Goal: Information Seeking & Learning: Learn about a topic

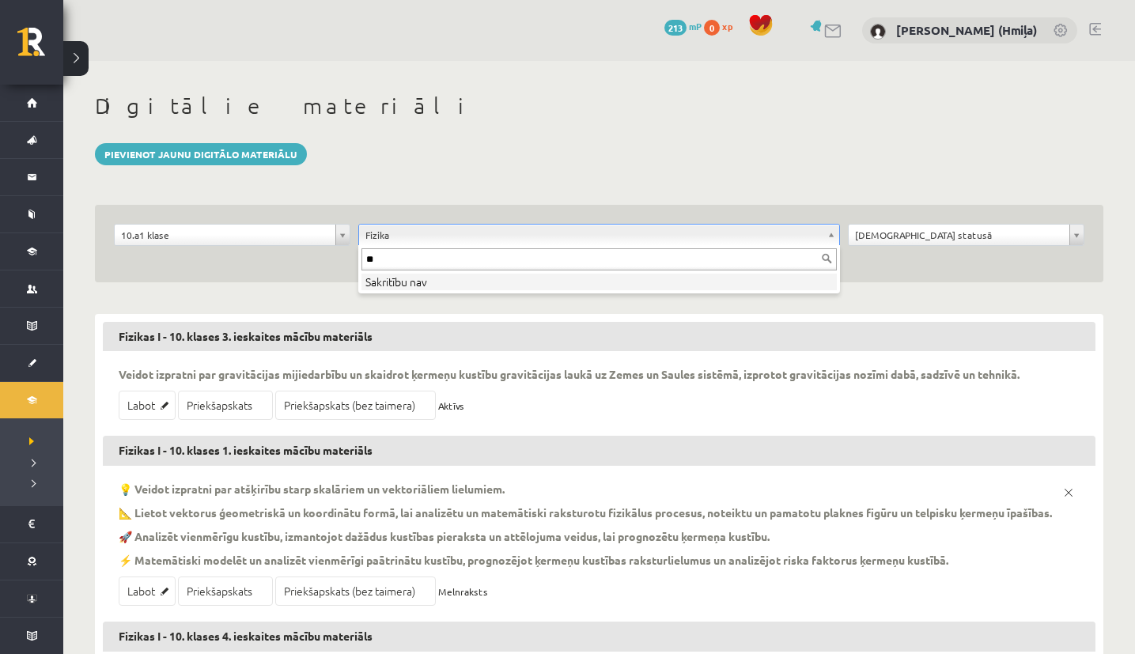
type input "*"
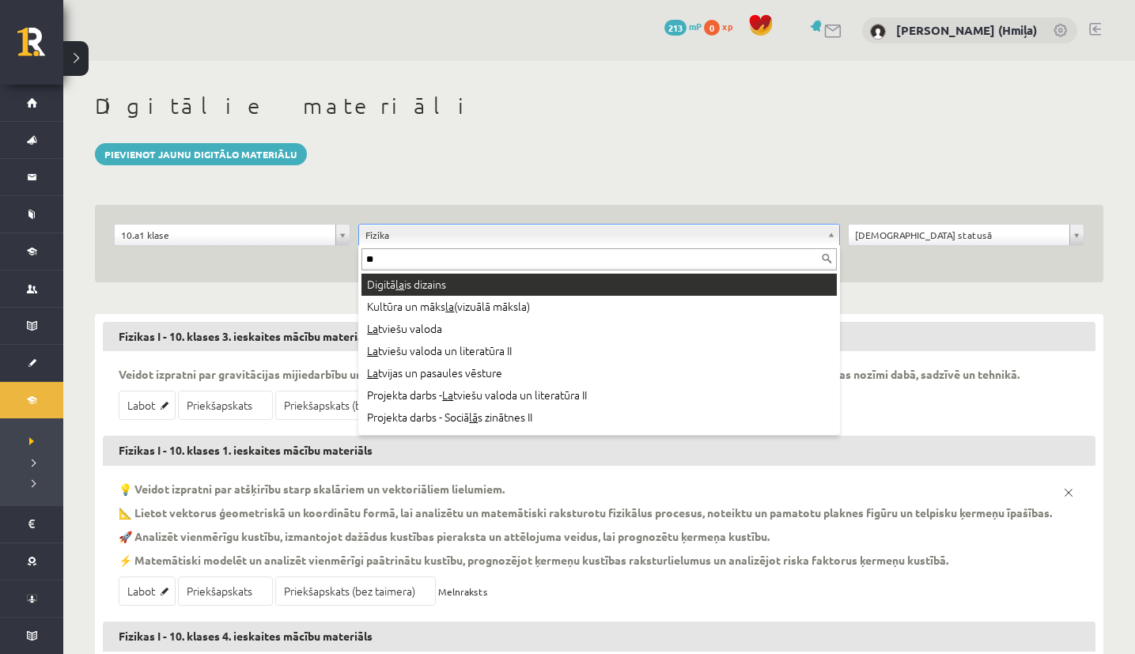
type input "***"
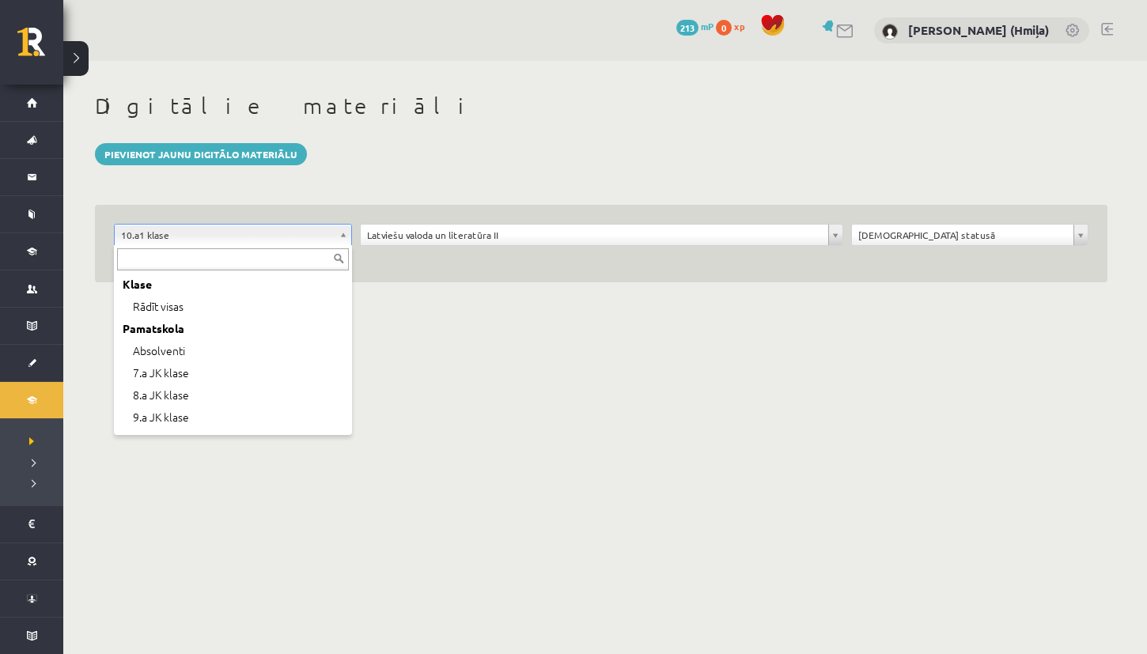
scroll to position [108, 0]
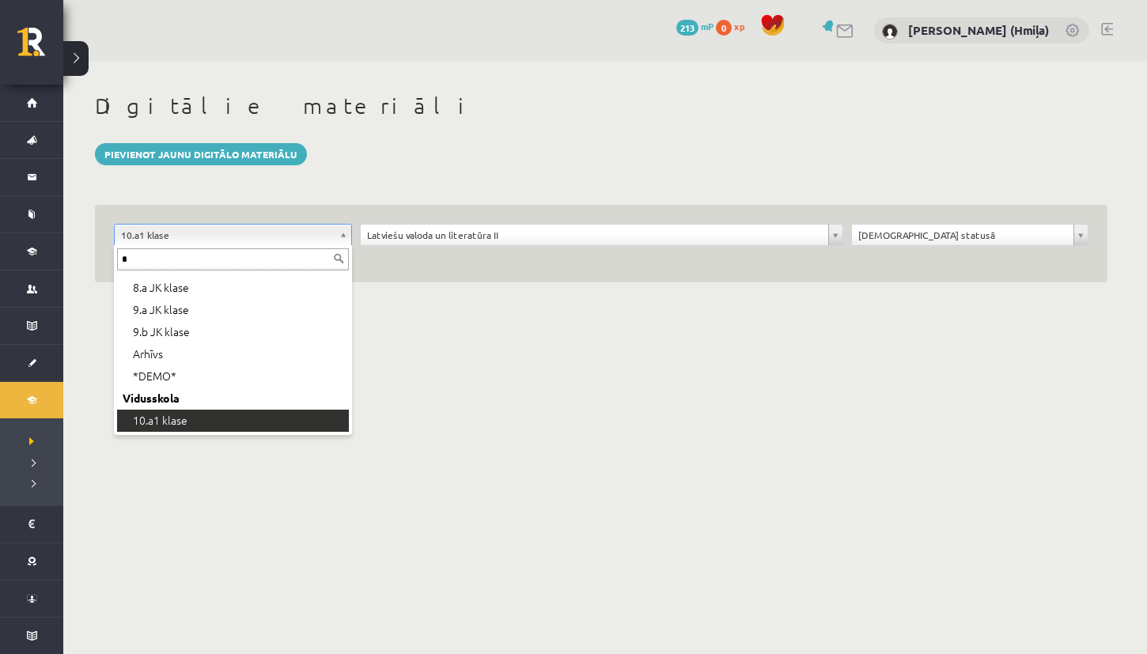
type input "**"
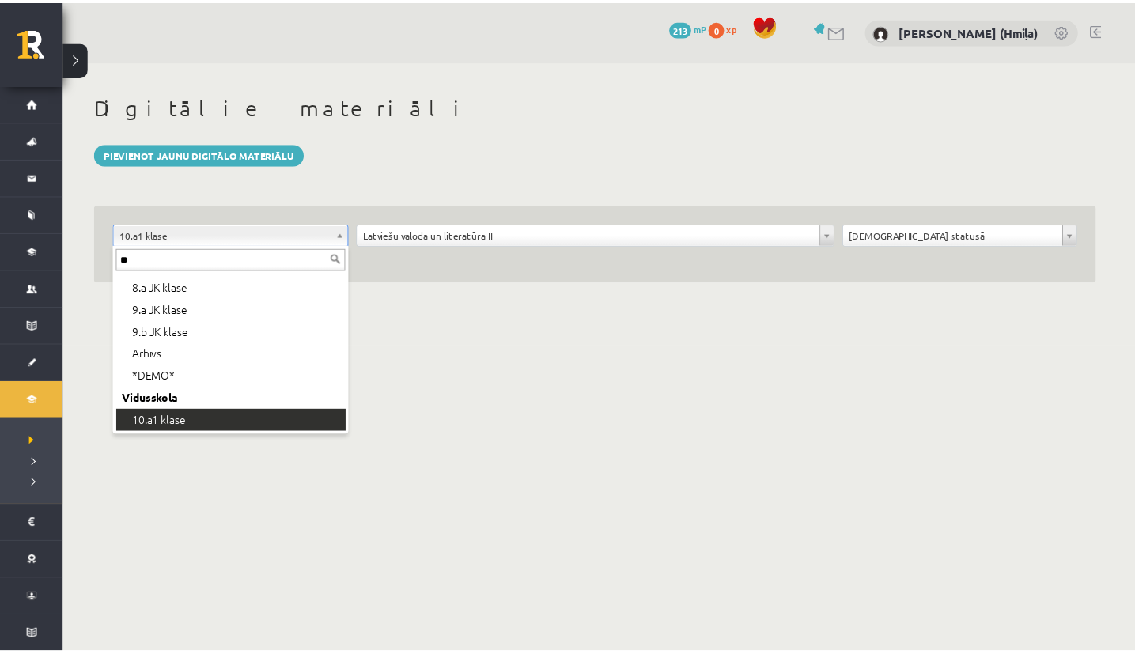
scroll to position [0, 0]
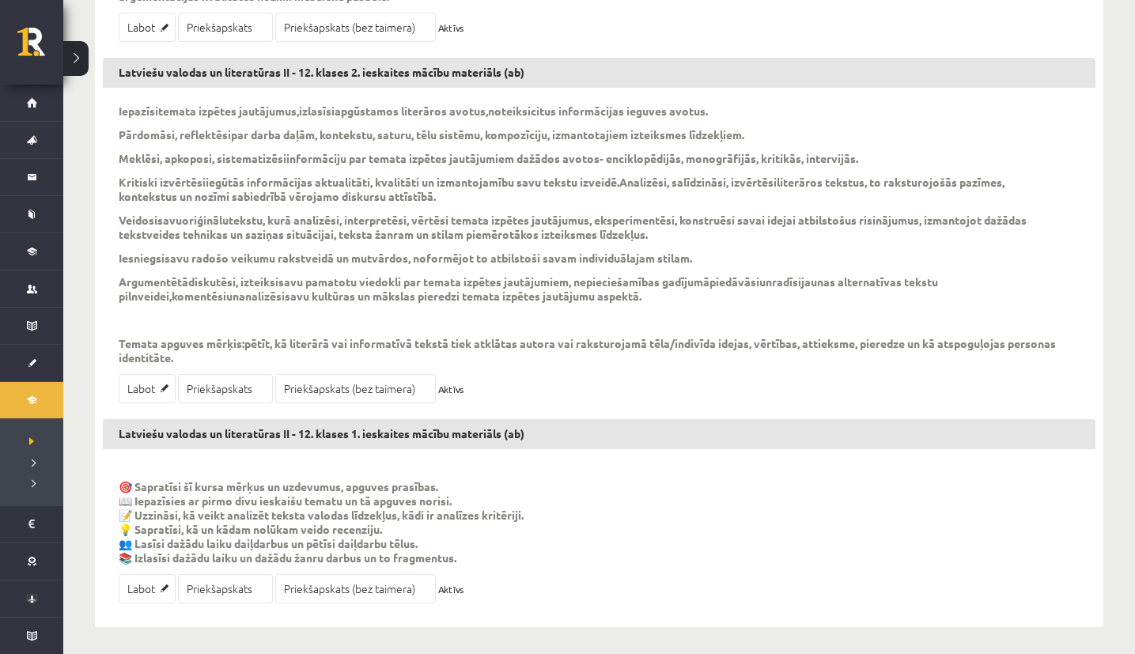
scroll to position [930, 0]
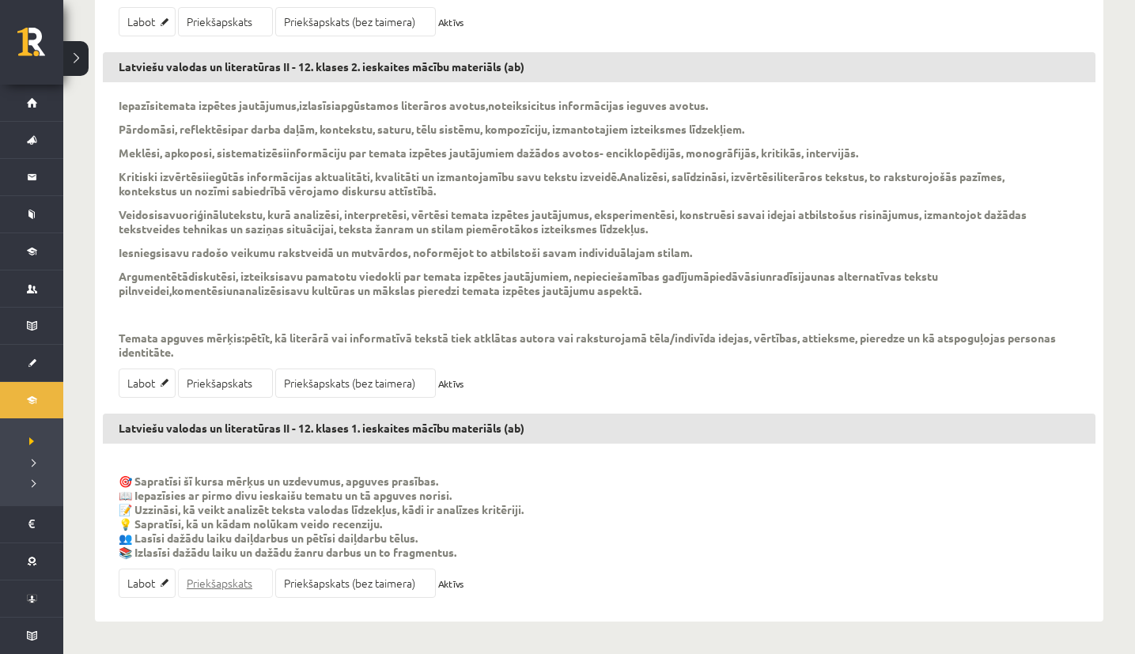
click at [251, 580] on link "Priekšapskats" at bounding box center [225, 583] width 95 height 29
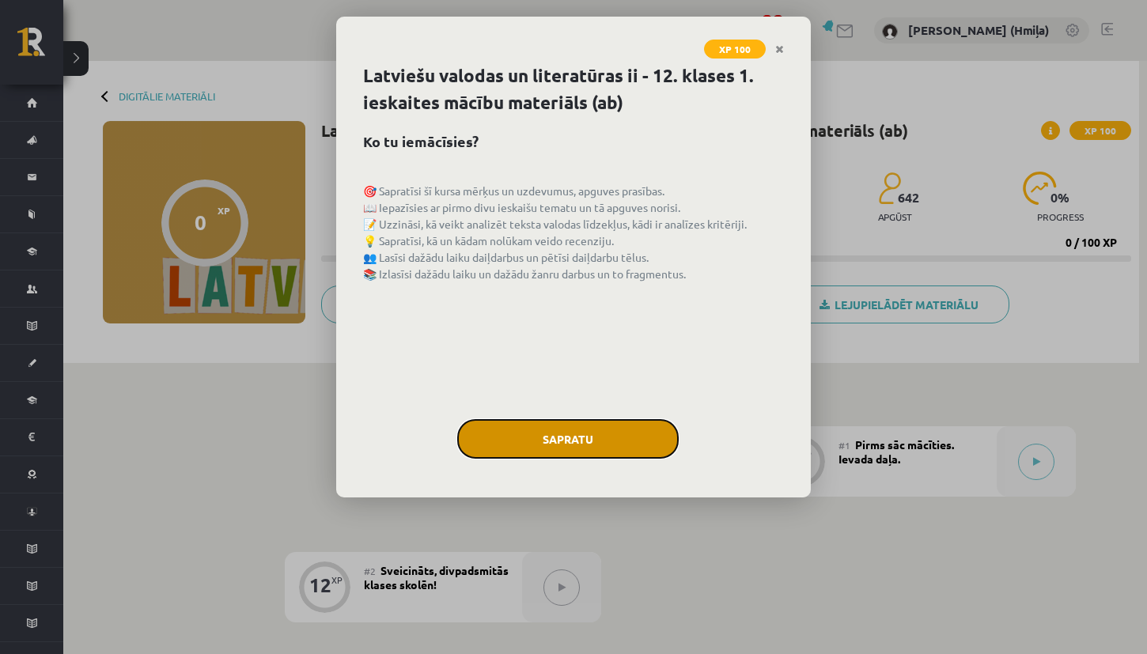
click at [535, 434] on button "Sapratu" at bounding box center [567, 439] width 221 height 40
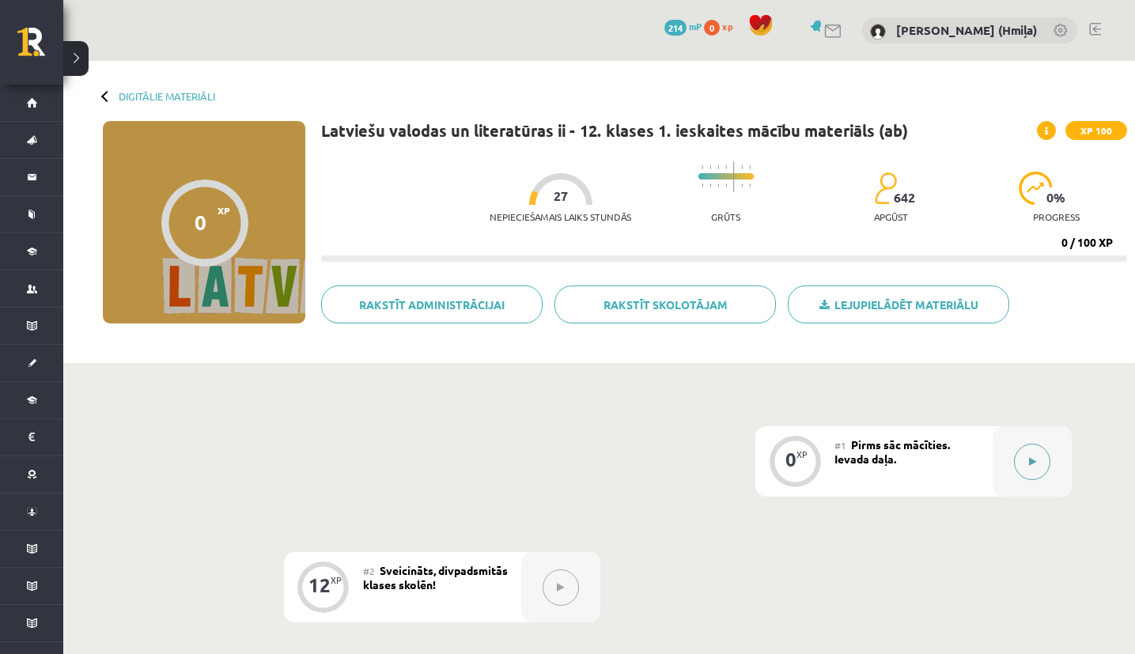
click at [1042, 449] on button at bounding box center [1032, 462] width 36 height 36
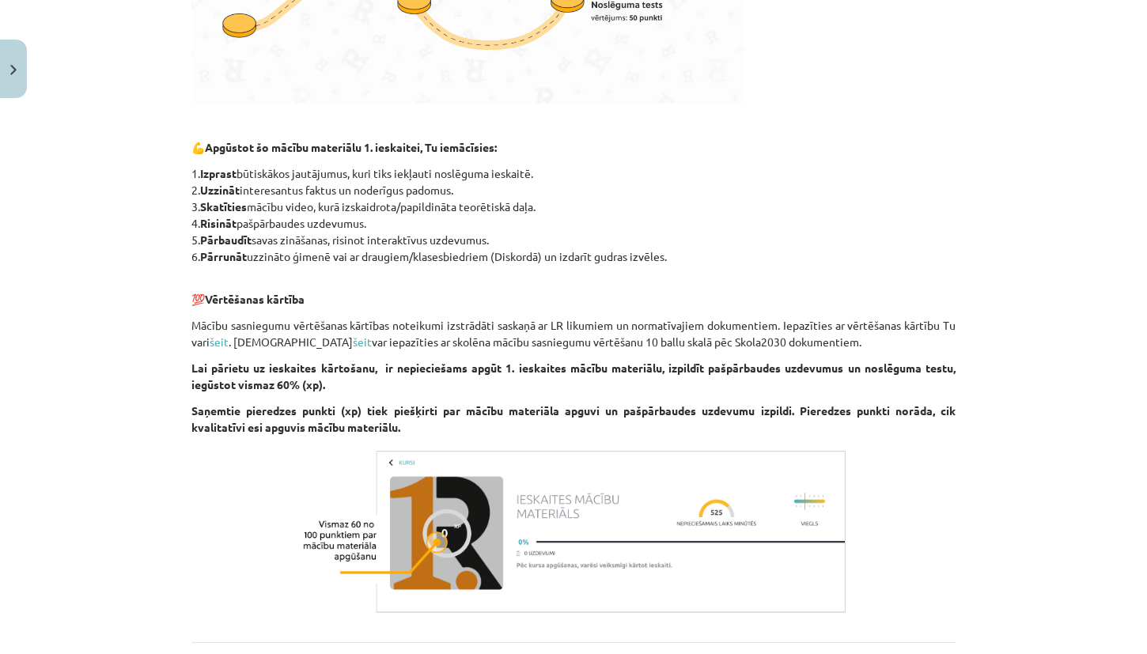
scroll to position [700, 0]
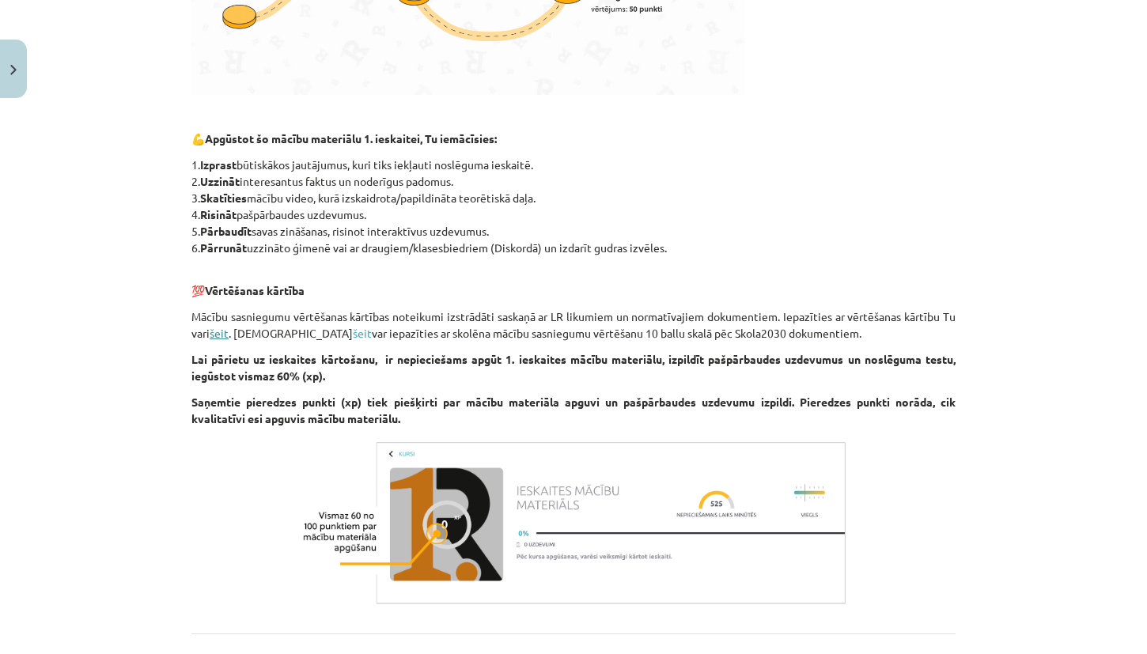
click at [218, 332] on link "šeit" at bounding box center [219, 333] width 19 height 14
click at [257, 325] on p "Mācību sasniegumu vērtēšanas kārtības noteikumi izstrādāti saskaņā ar LR likumi…" at bounding box center [573, 324] width 764 height 33
click at [353, 329] on link "šeit" at bounding box center [362, 333] width 19 height 14
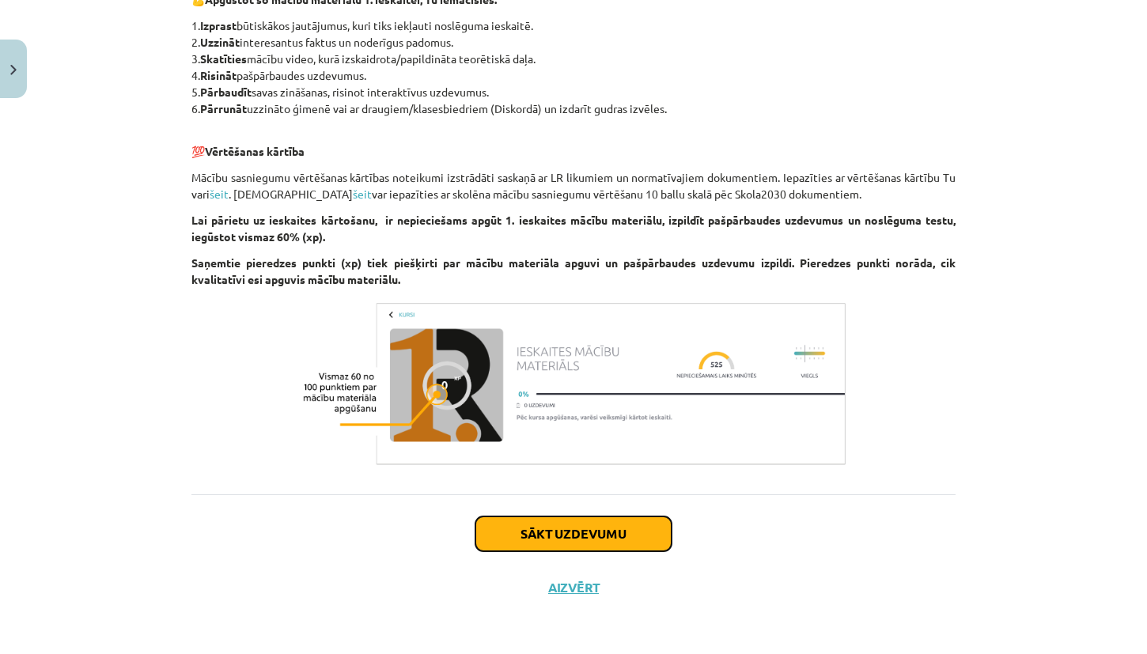
click at [536, 529] on button "Sākt uzdevumu" at bounding box center [573, 533] width 196 height 35
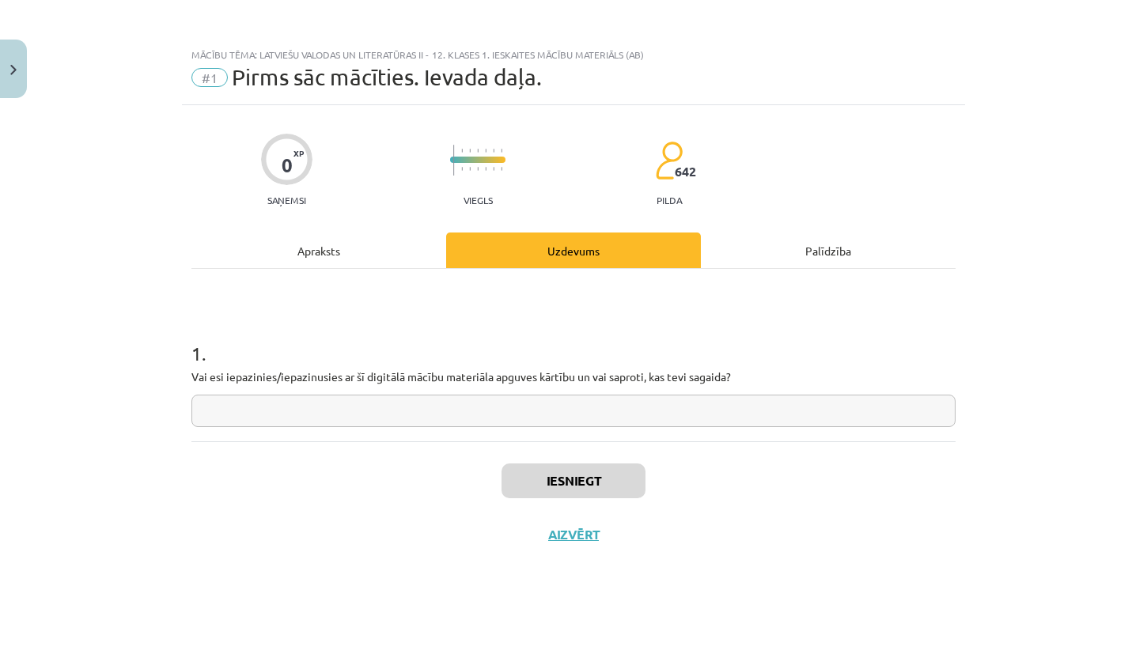
click at [541, 398] on input "text" at bounding box center [573, 411] width 764 height 32
type input "***"
click at [539, 478] on button "Iesniegt" at bounding box center [573, 480] width 144 height 35
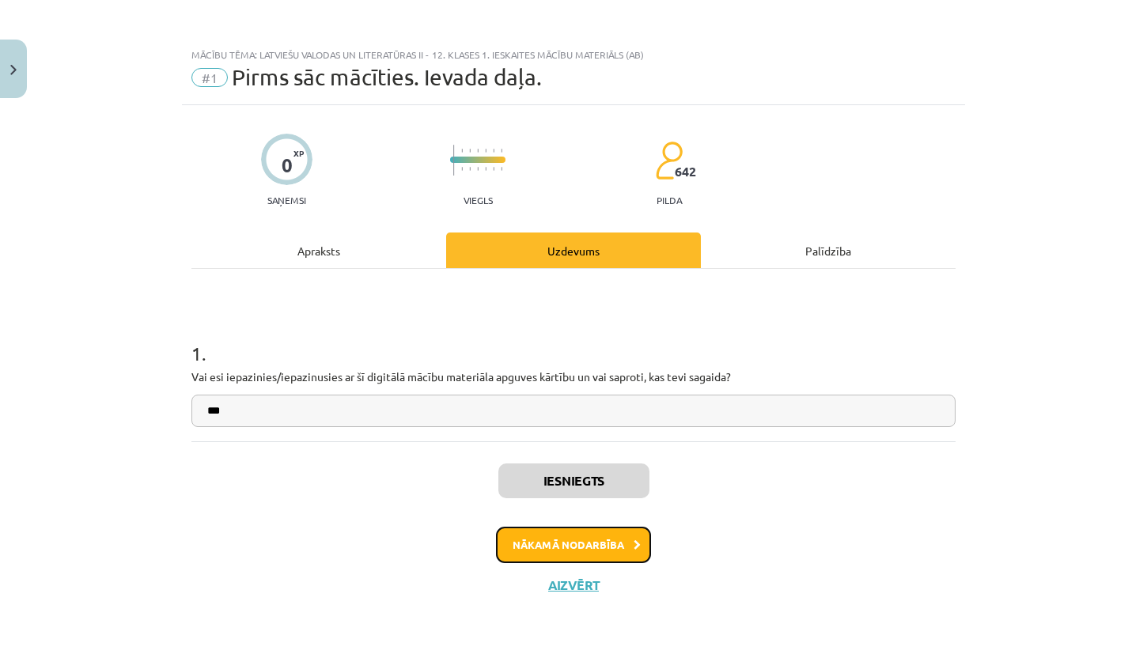
click at [558, 542] on button "Nākamā nodarbība" at bounding box center [573, 545] width 155 height 36
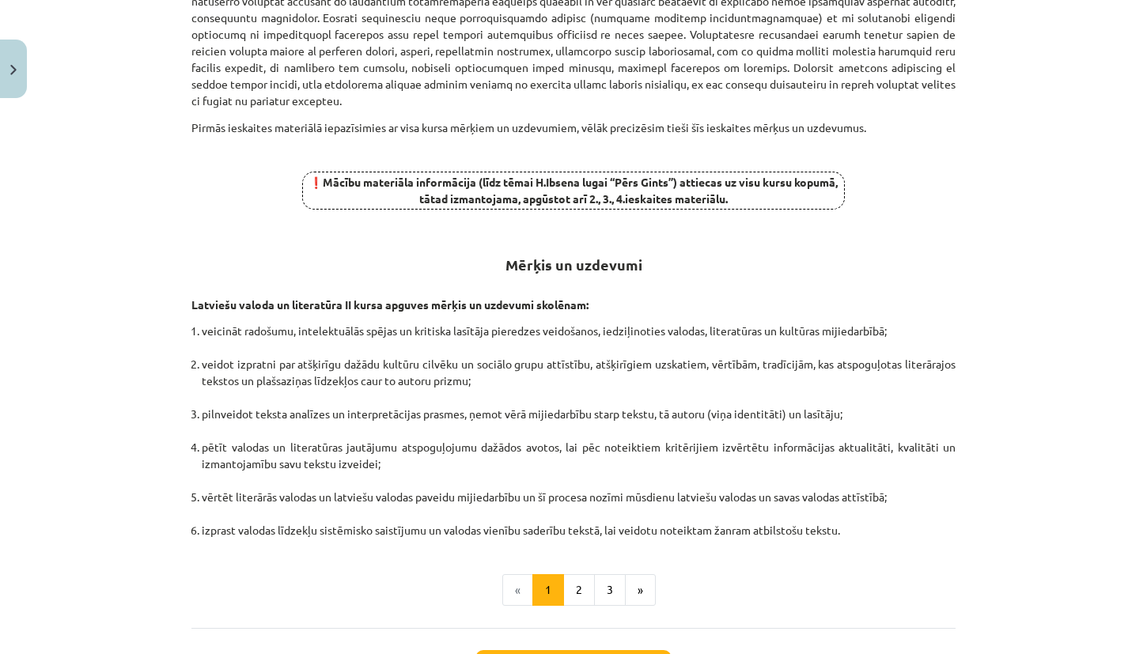
scroll to position [544, 0]
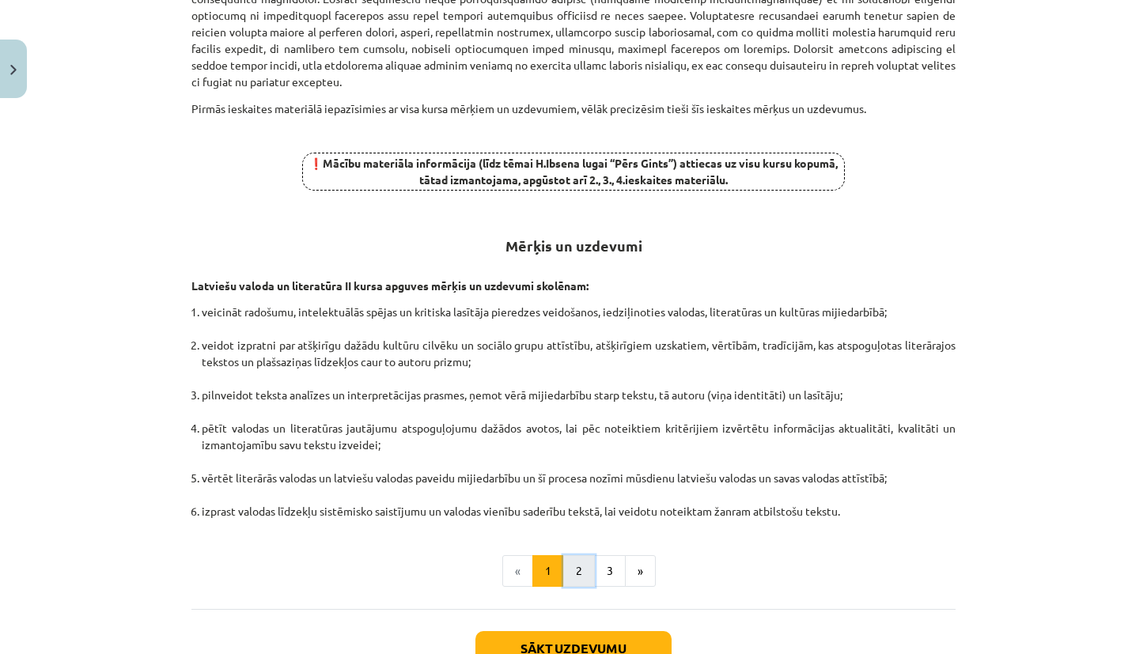
click at [579, 555] on button "2" at bounding box center [579, 571] width 32 height 32
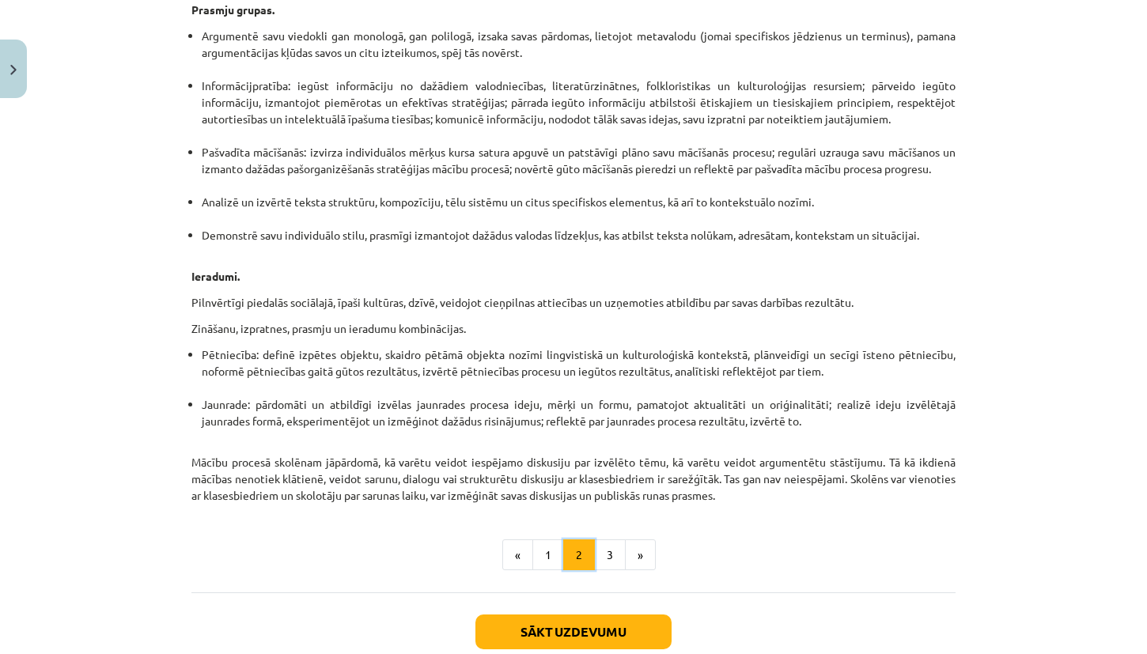
scroll to position [781, 0]
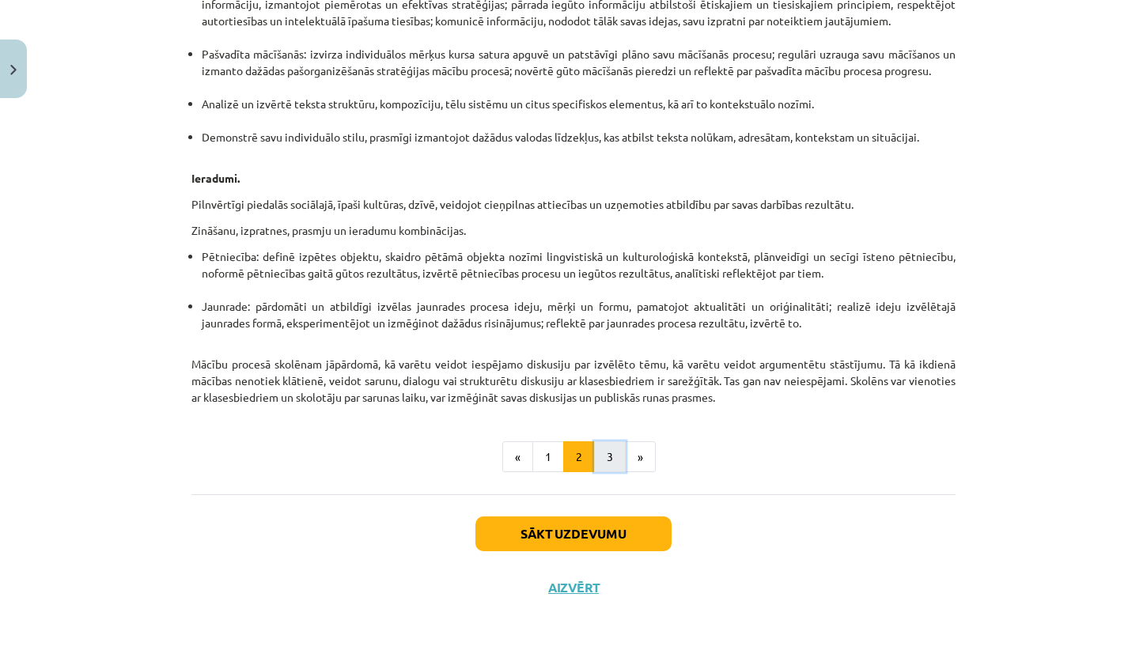
click at [611, 453] on button "3" at bounding box center [610, 457] width 32 height 32
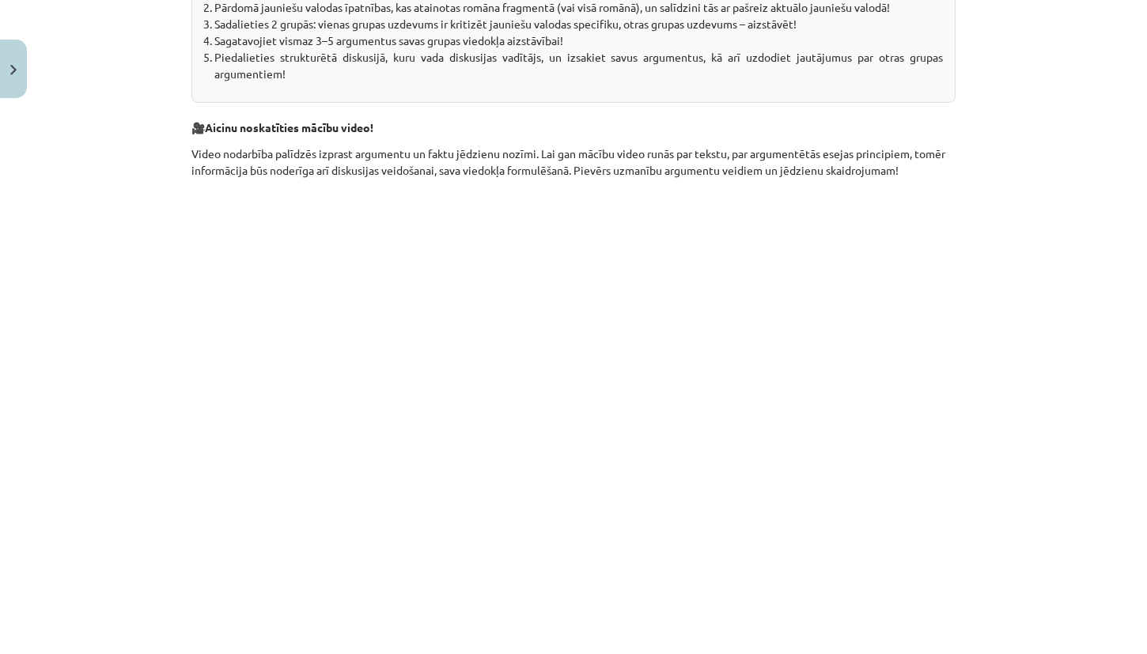
scroll to position [551, 0]
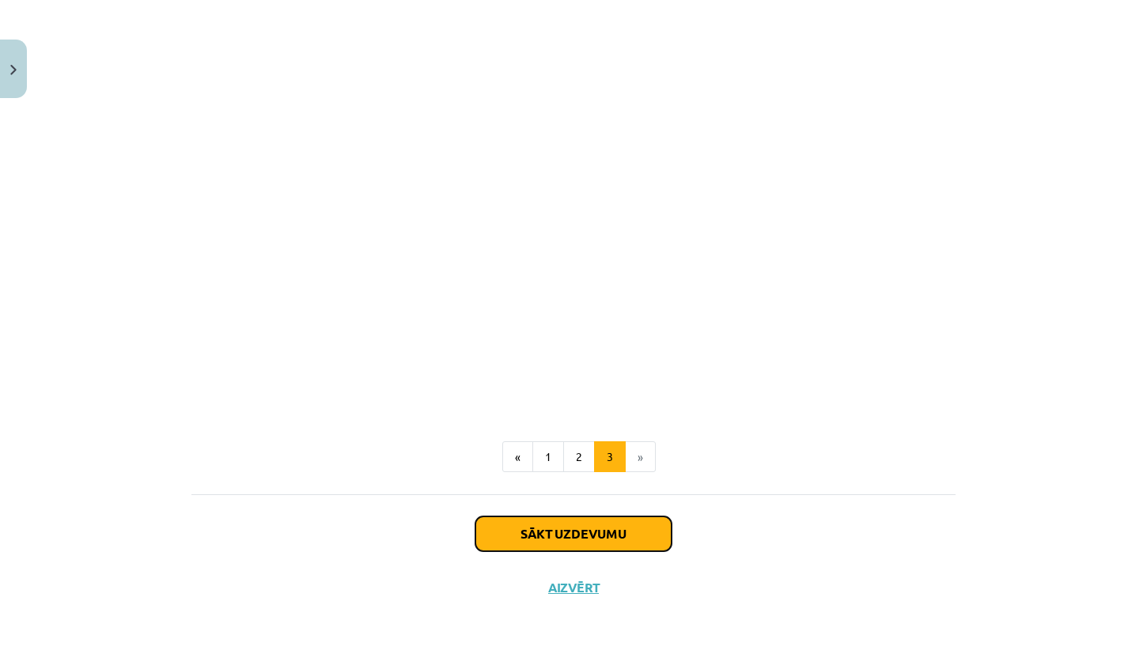
click at [564, 533] on button "Sākt uzdevumu" at bounding box center [573, 533] width 196 height 35
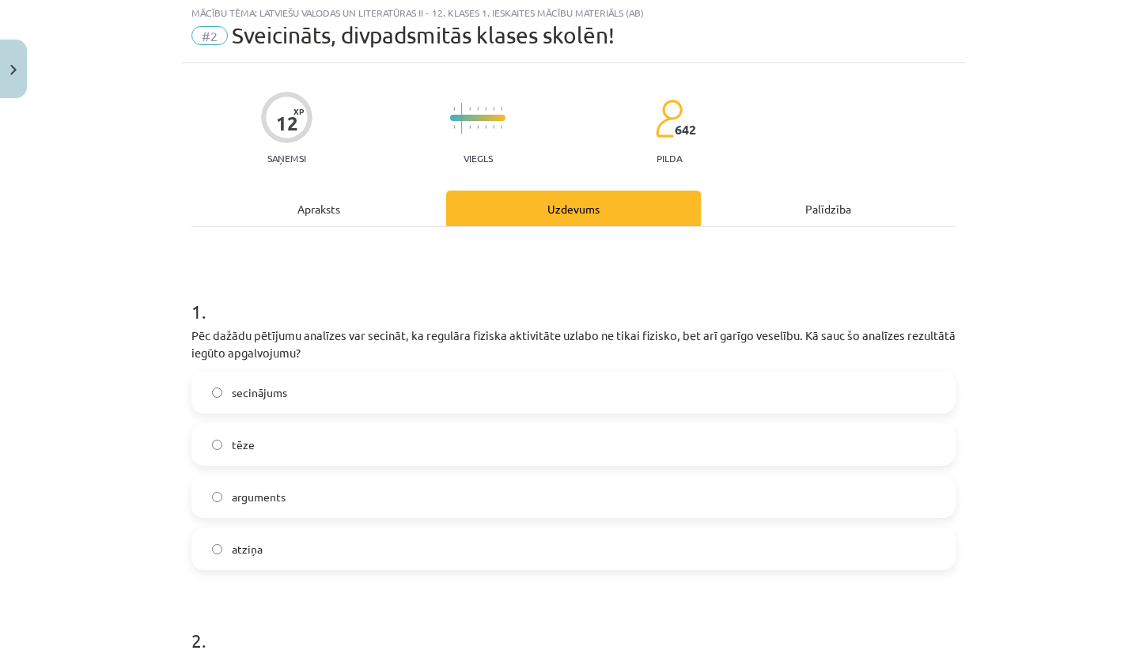
scroll to position [40, 0]
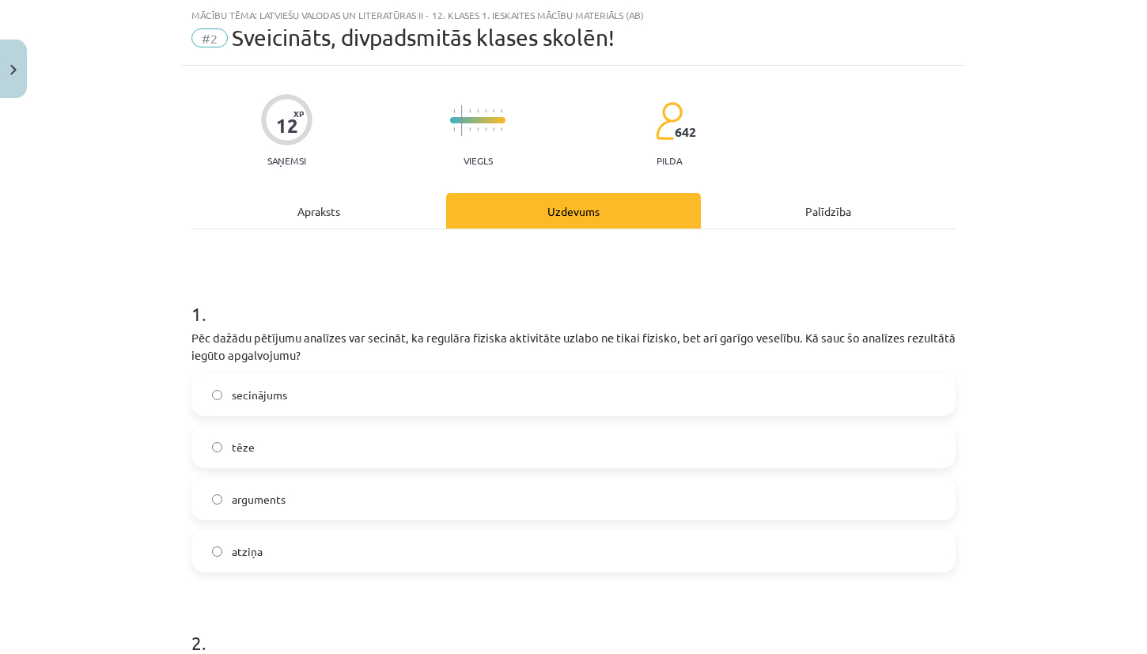
click at [525, 395] on label "secinājums" at bounding box center [573, 395] width 761 height 40
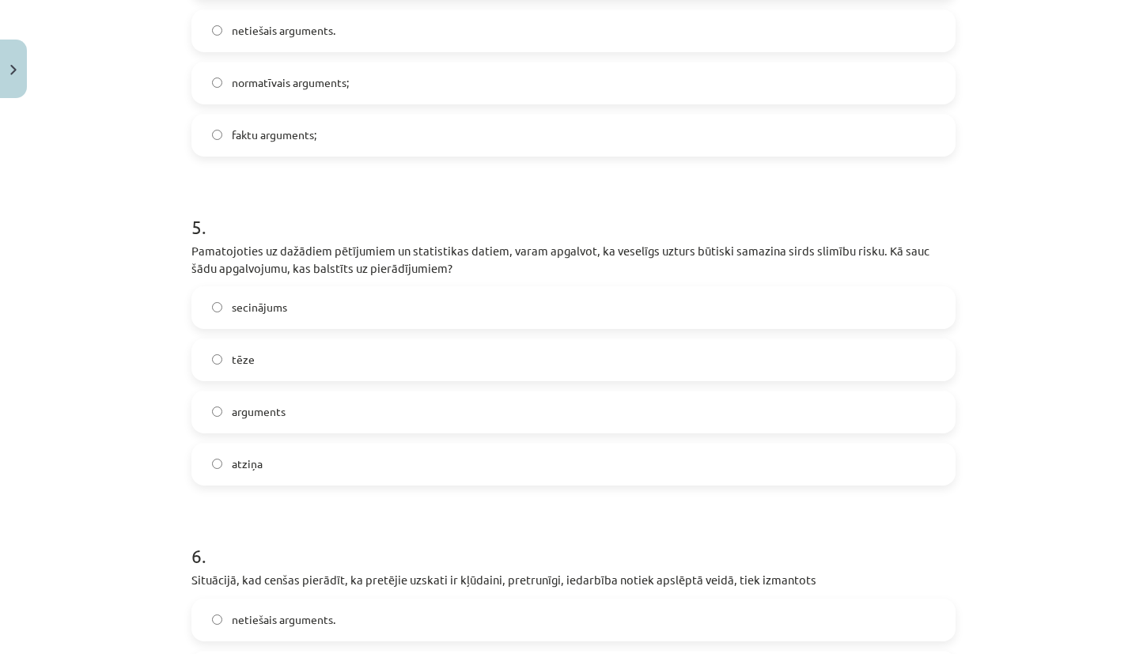
scroll to position [1804, 0]
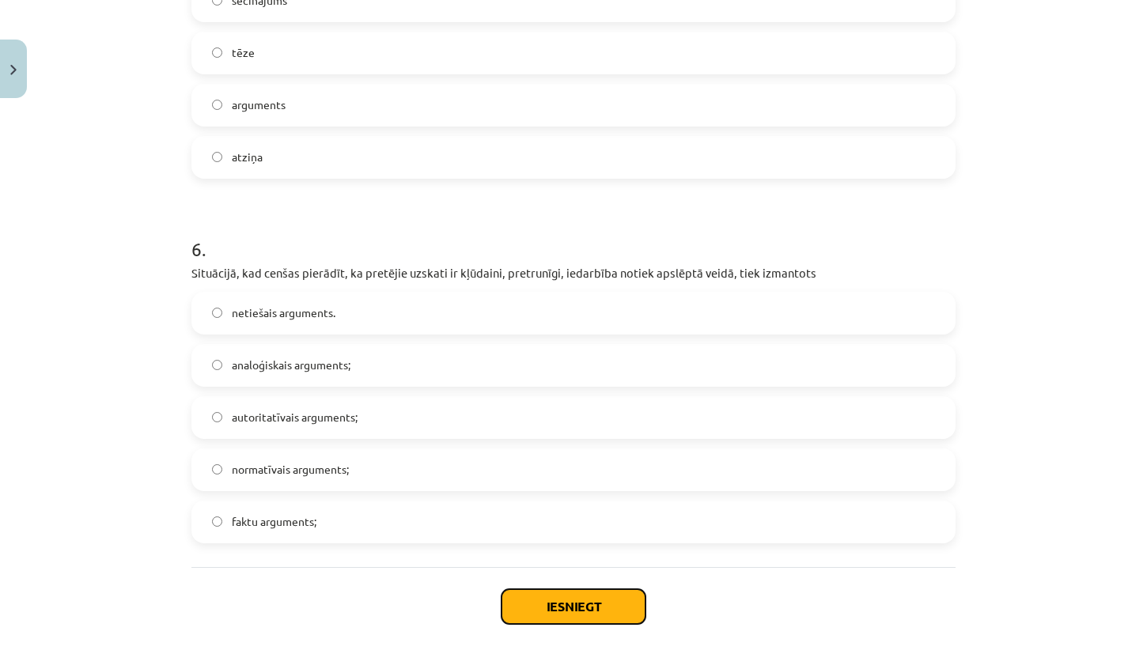
click at [558, 615] on button "Iesniegt" at bounding box center [573, 606] width 144 height 35
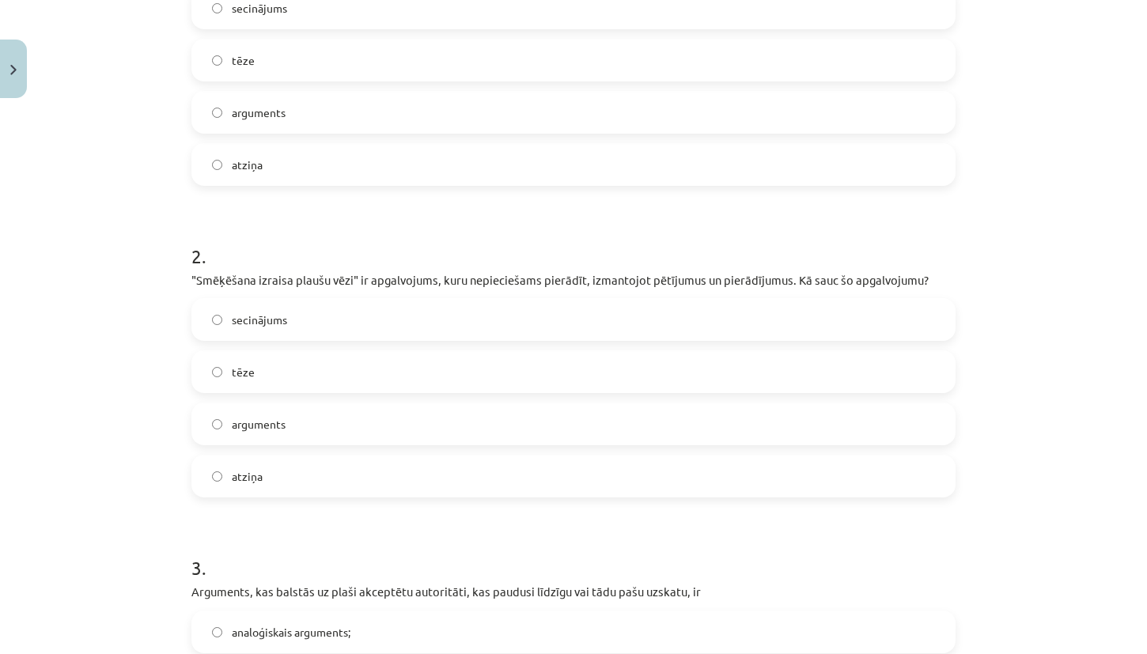
scroll to position [0, 0]
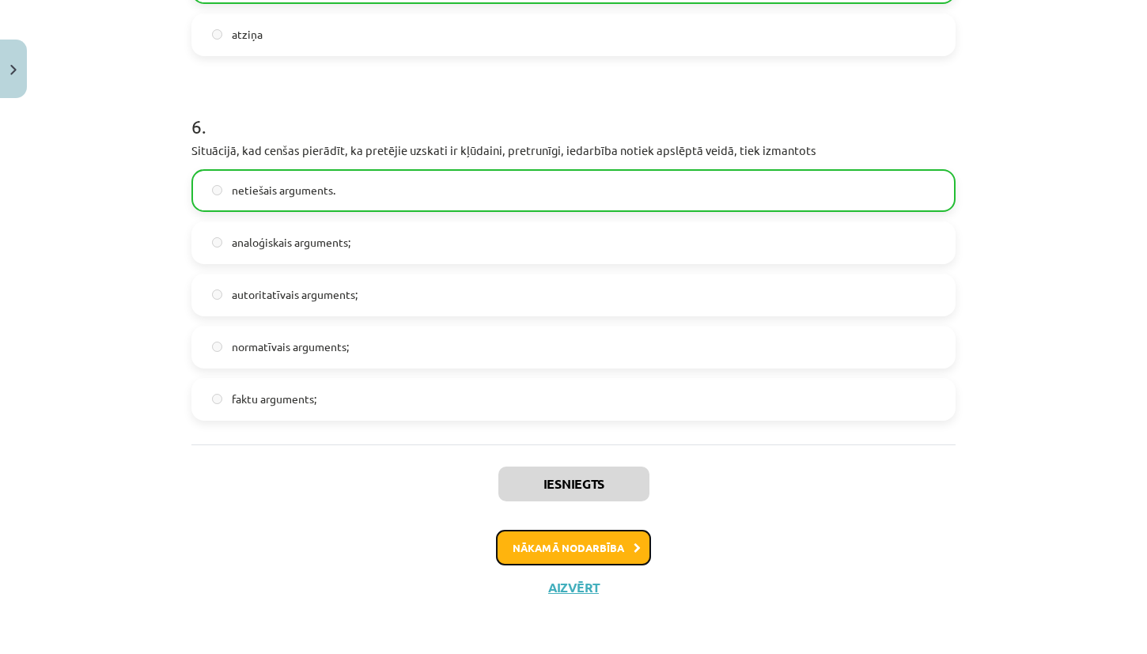
click at [596, 543] on button "Nākamā nodarbība" at bounding box center [573, 548] width 155 height 36
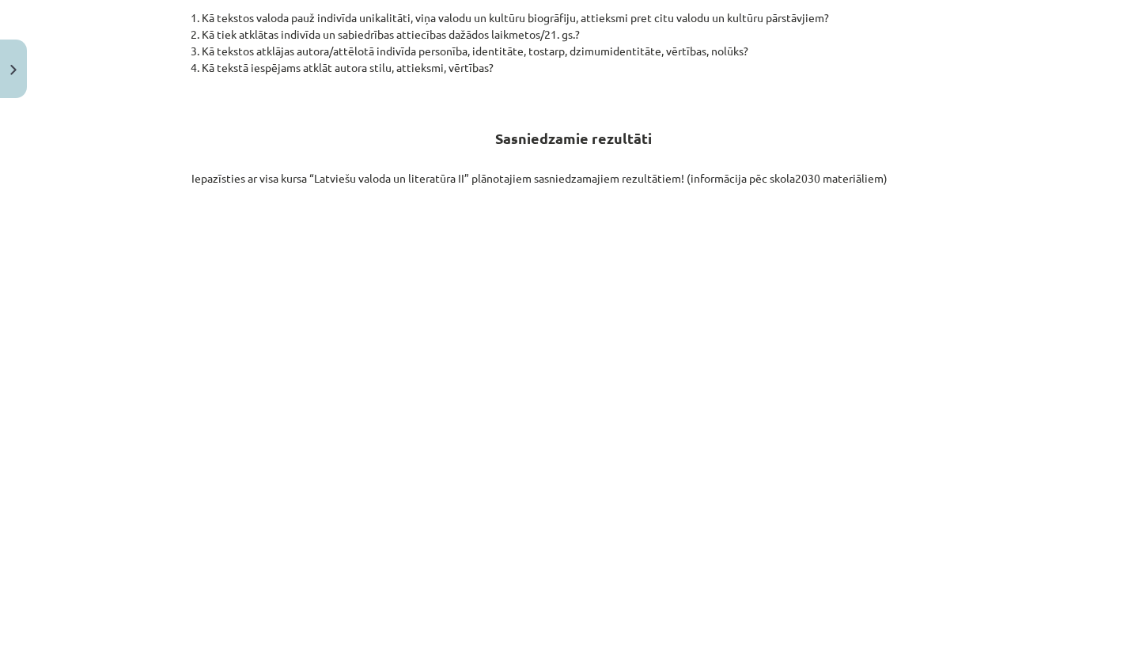
scroll to position [1094, 0]
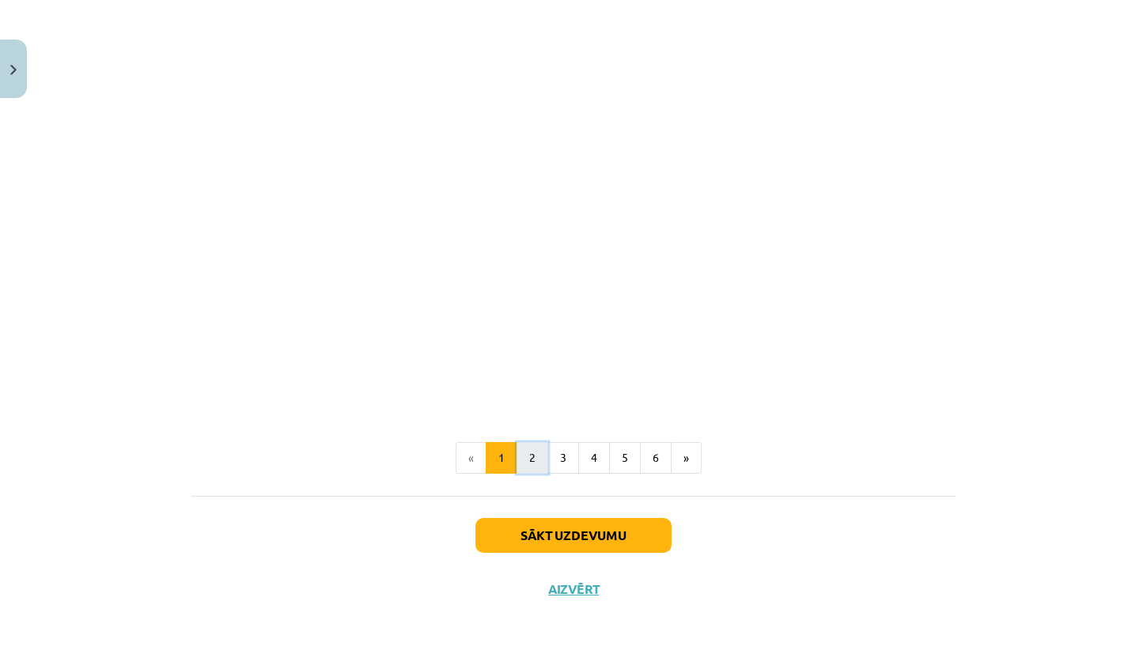
click at [527, 460] on button "2" at bounding box center [532, 458] width 32 height 32
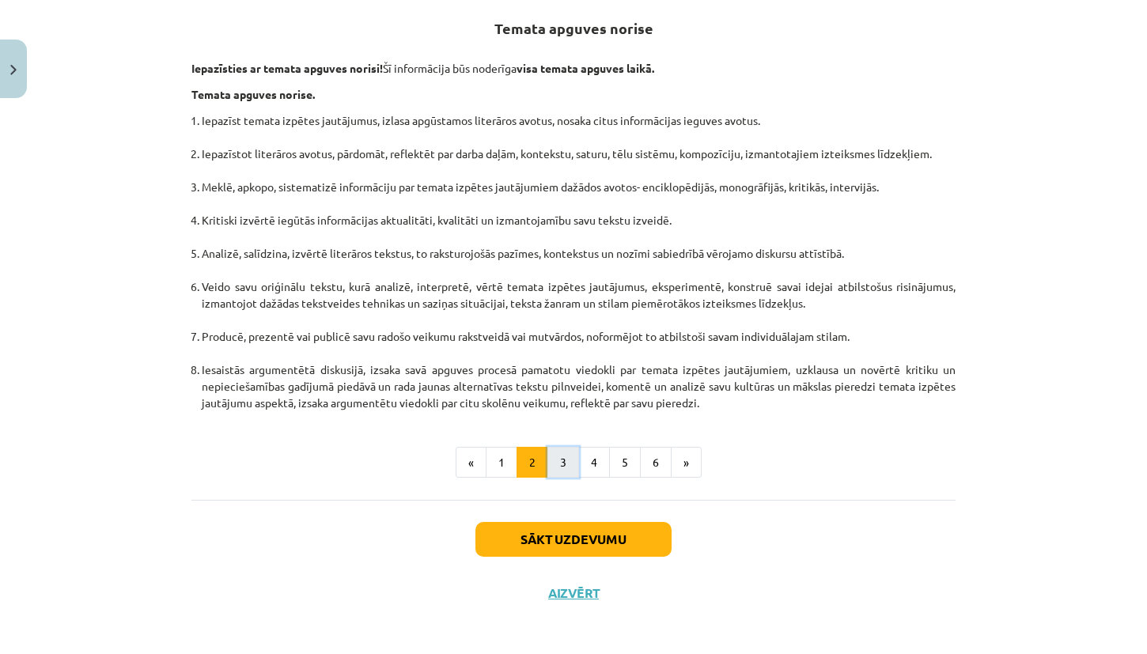
click at [560, 463] on button "3" at bounding box center [563, 463] width 32 height 32
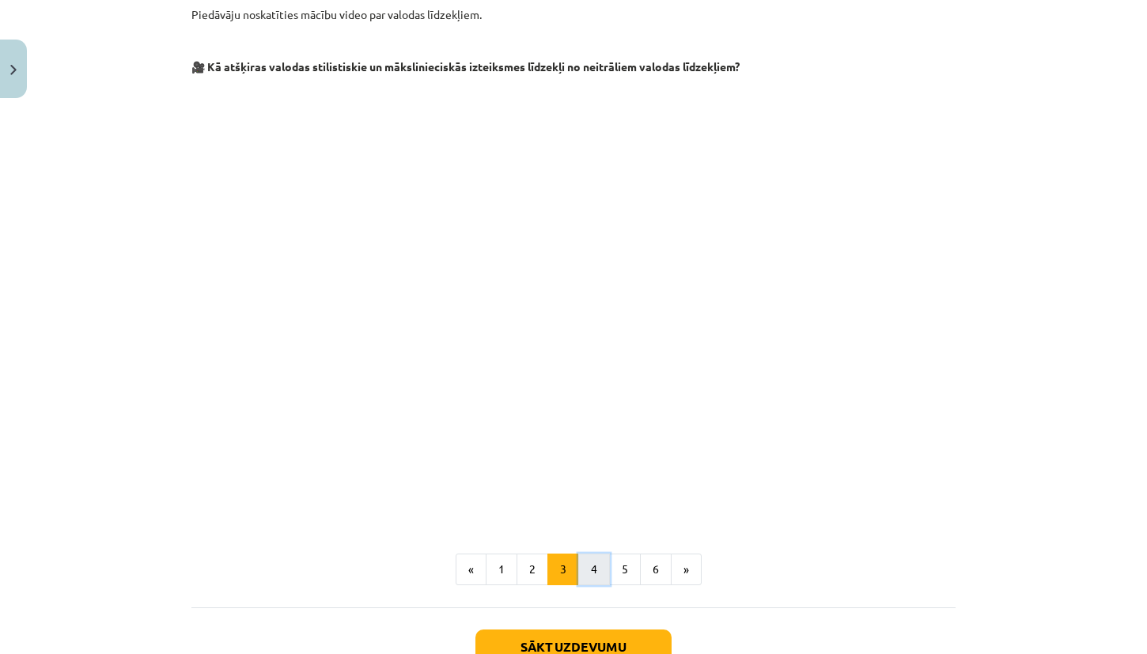
click at [591, 573] on button "4" at bounding box center [594, 570] width 32 height 32
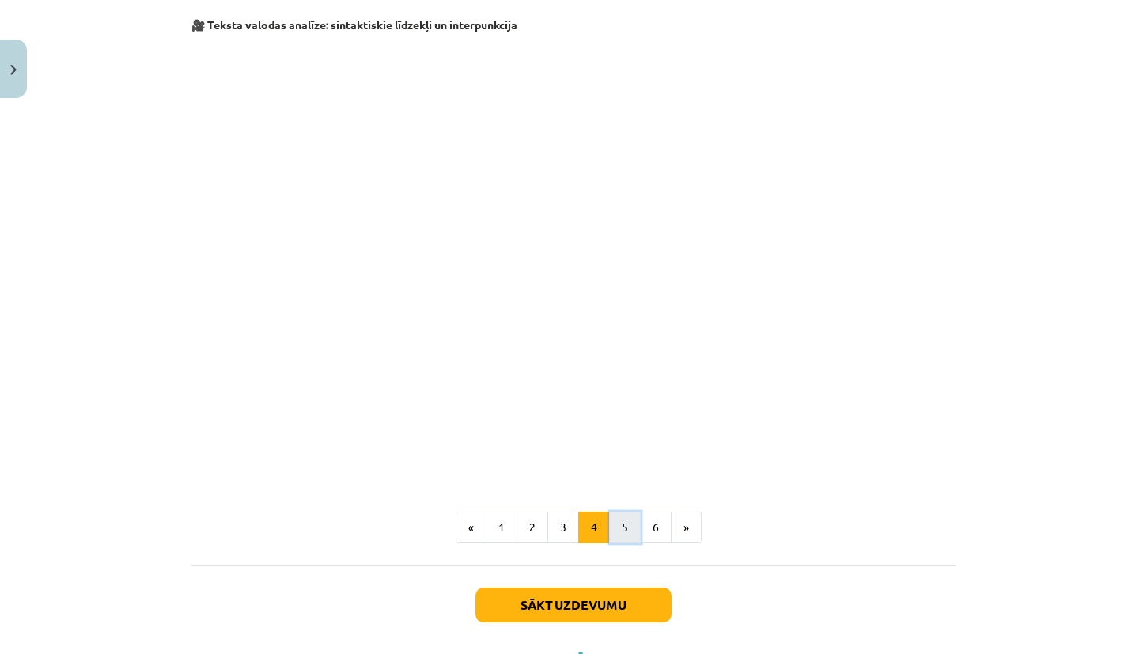
click at [619, 531] on button "5" at bounding box center [625, 528] width 32 height 32
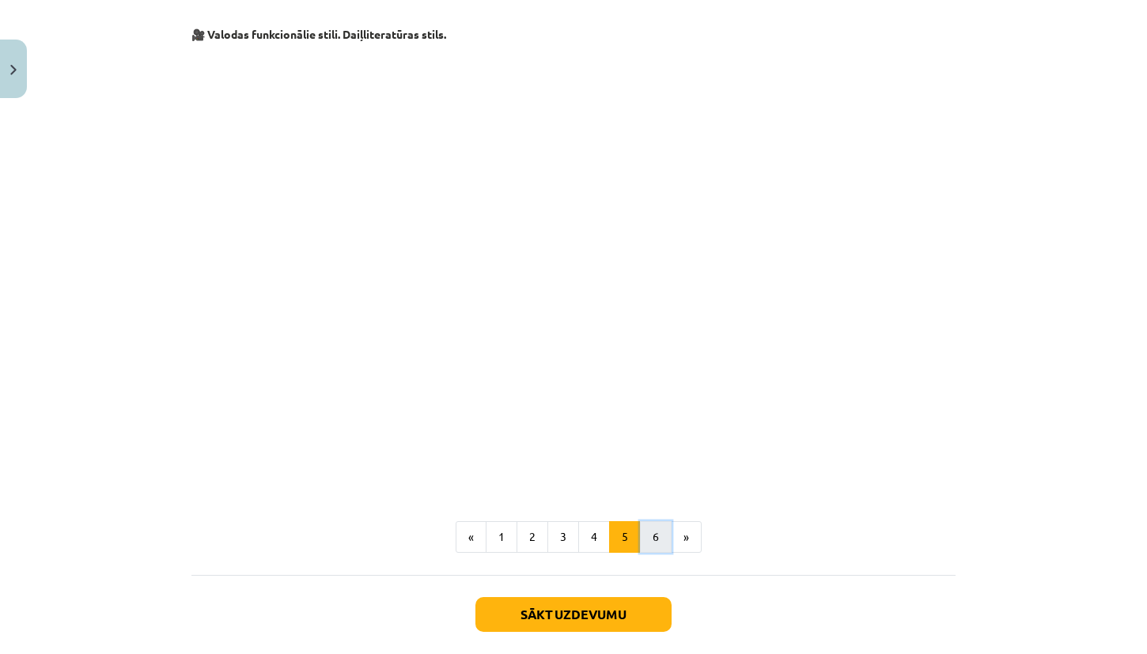
click at [648, 534] on button "6" at bounding box center [656, 537] width 32 height 32
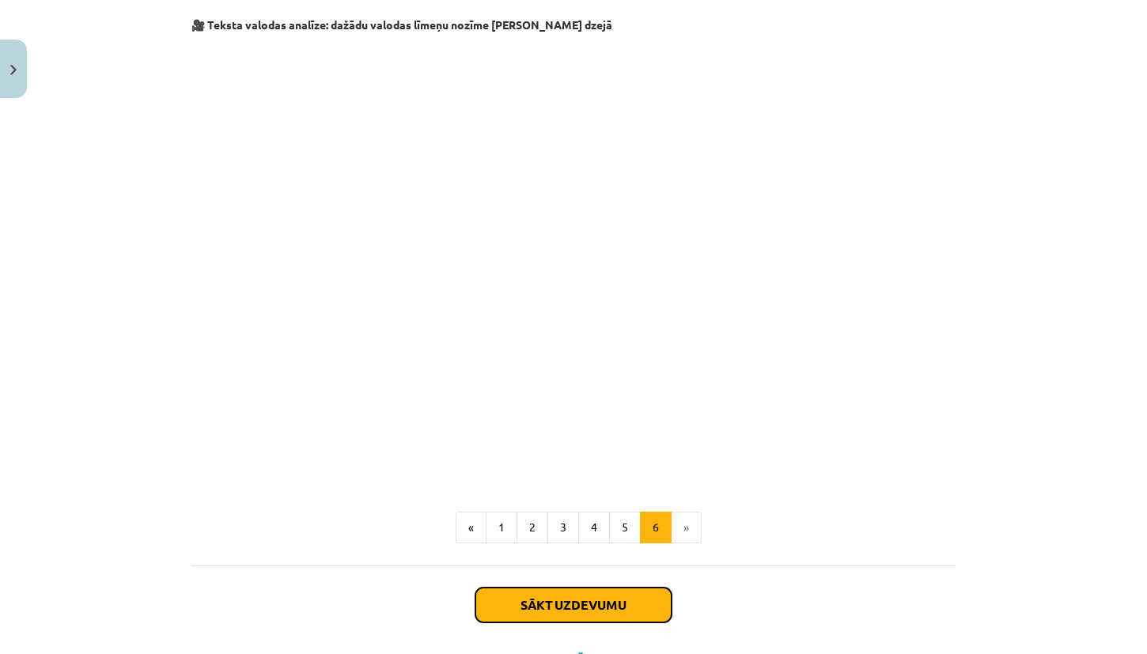
click at [622, 612] on button "Sākt uzdevumu" at bounding box center [573, 605] width 196 height 35
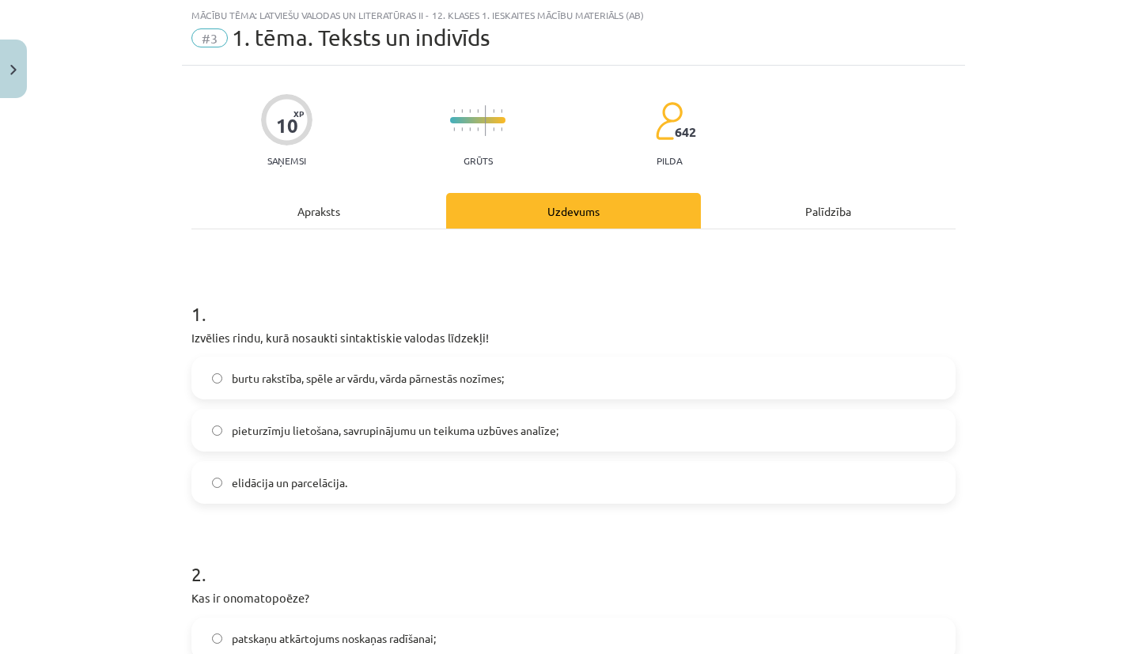
click at [617, 409] on div "pieturzīmju lietošana, savrupinājumu un teikuma uzbūves analīze;" at bounding box center [573, 430] width 764 height 43
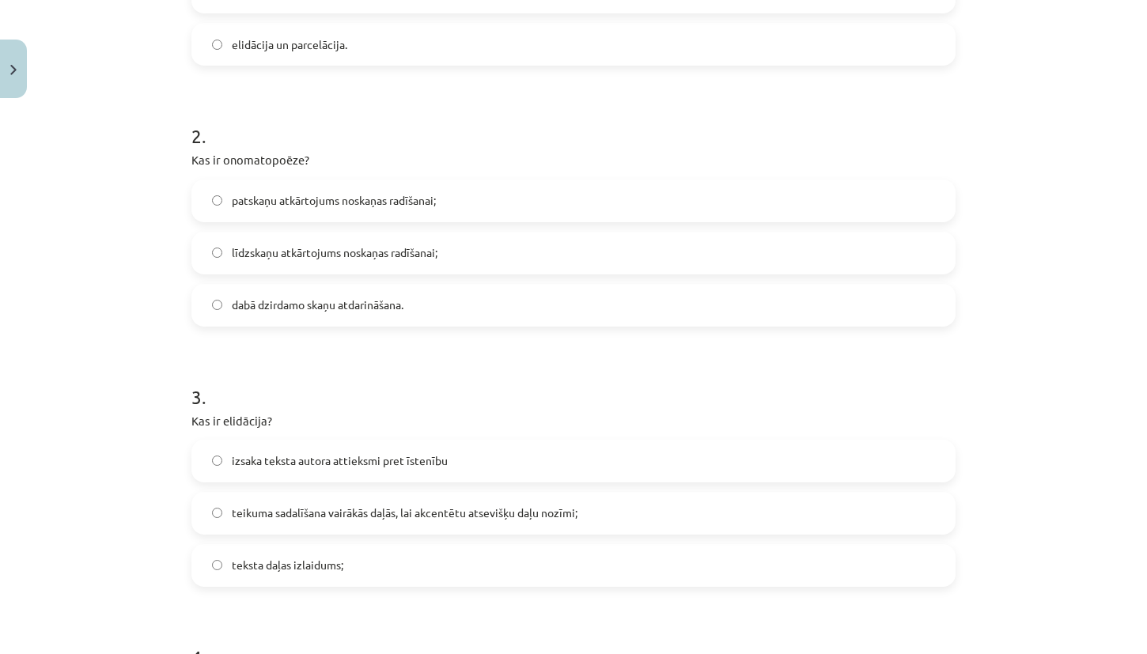
scroll to position [1114, 0]
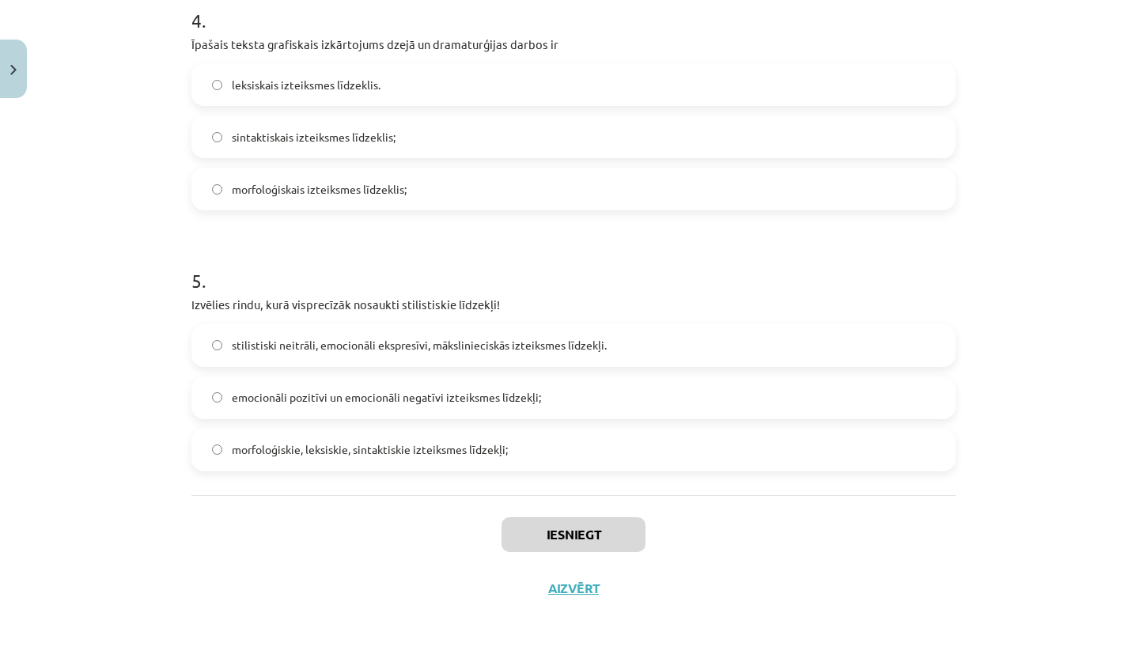
click at [610, 369] on div "stilistiski neitrāli, emocionāli ekspresīvi, mākslinieciskās izteiksmes līdzekļ…" at bounding box center [573, 397] width 764 height 147
click at [610, 350] on label "stilistiski neitrāli, emocionāli ekspresīvi, mākslinieciskās izteiksmes līdzekļ…" at bounding box center [573, 346] width 761 height 40
click at [587, 528] on button "Iesniegt" at bounding box center [573, 534] width 144 height 35
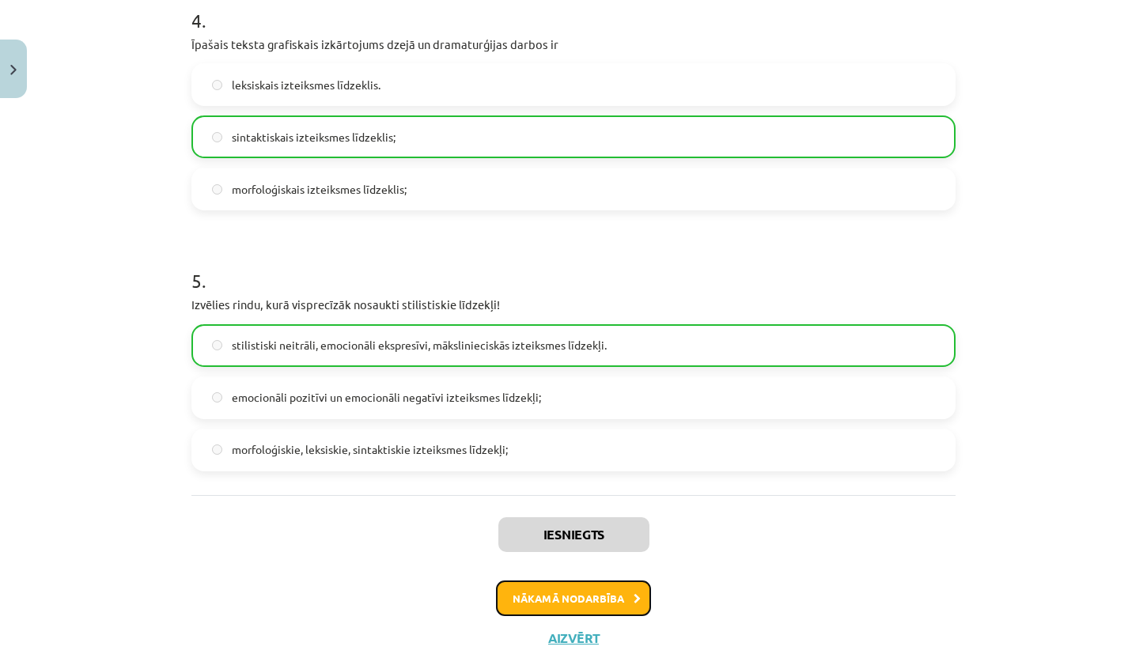
click at [596, 611] on button "Nākamā nodarbība" at bounding box center [573, 598] width 155 height 36
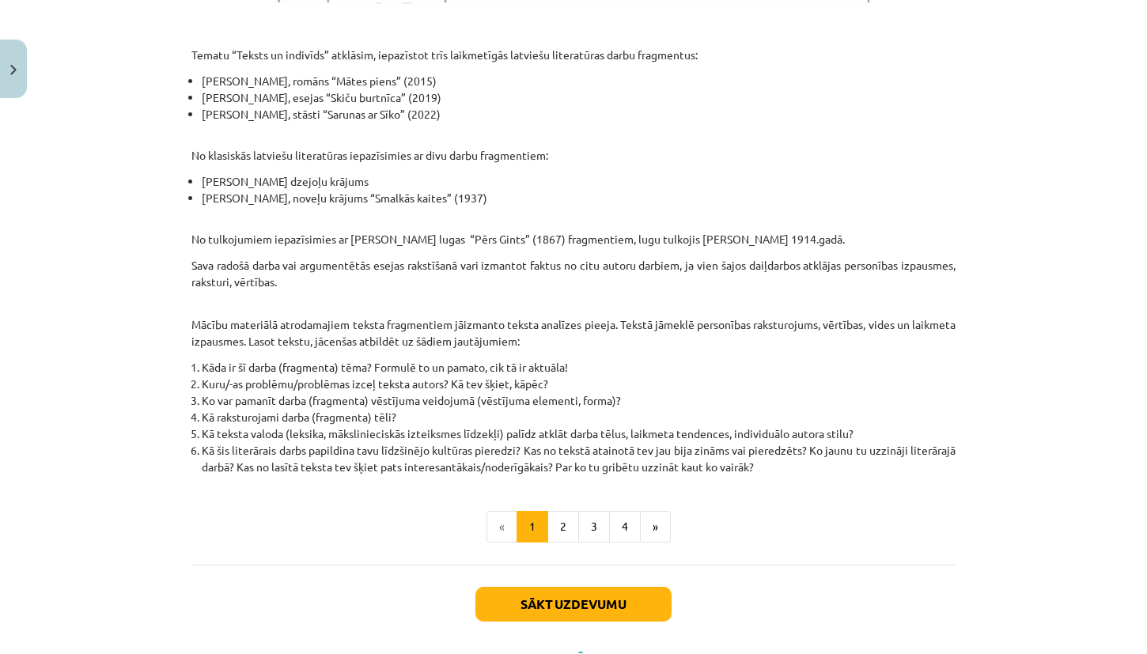
scroll to position [975, 0]
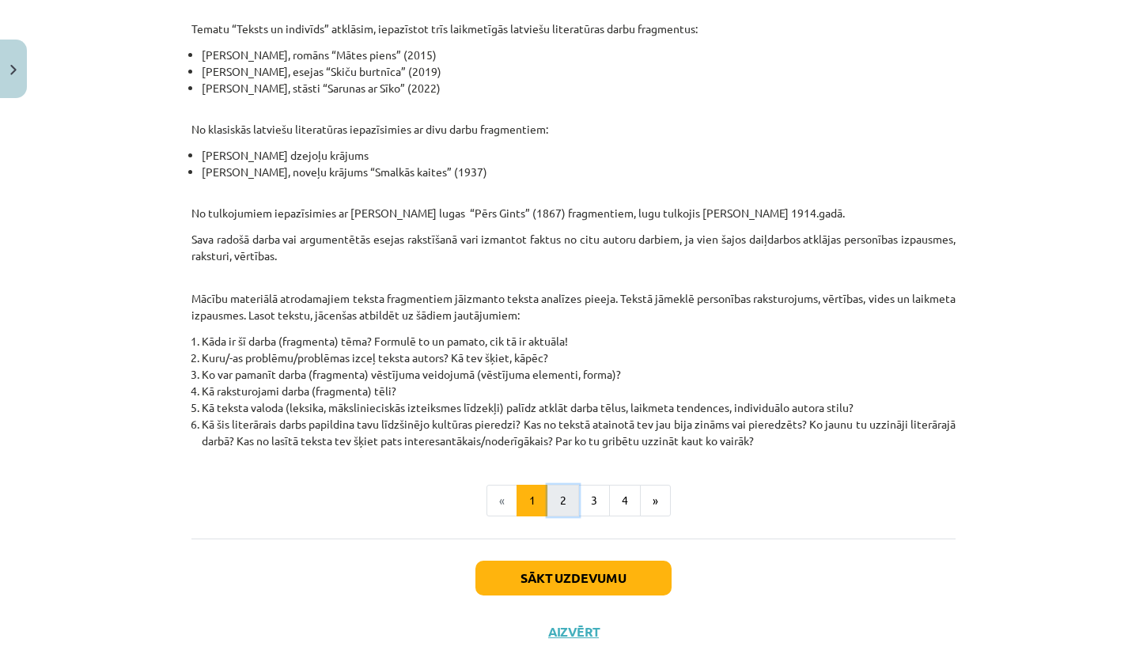
click at [562, 500] on button "2" at bounding box center [563, 501] width 32 height 32
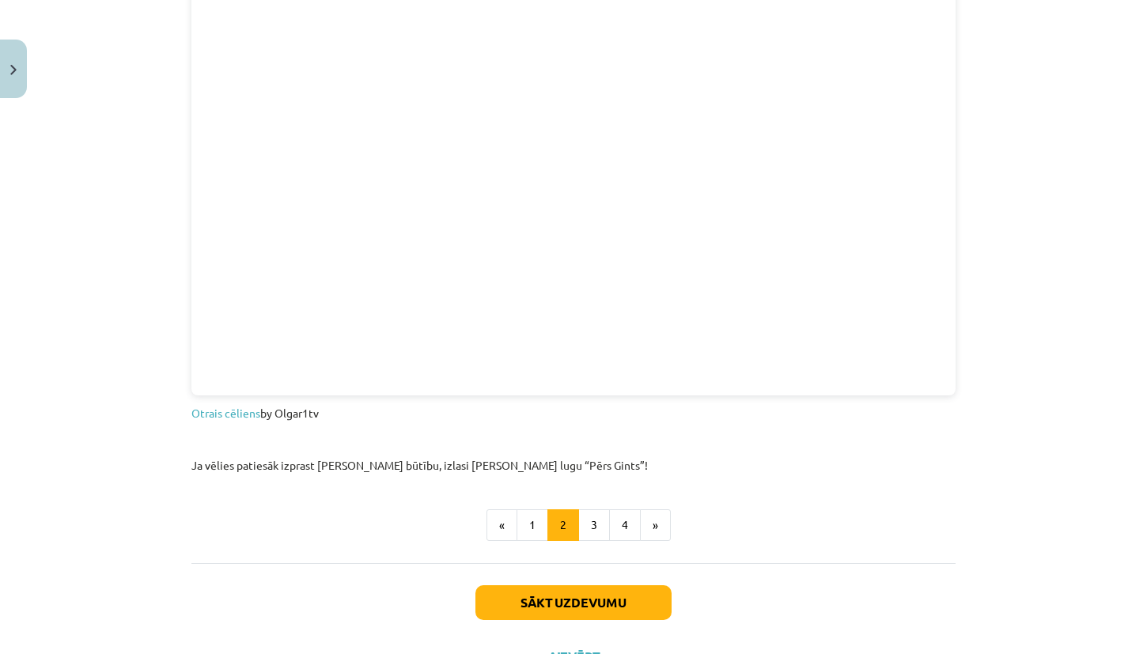
scroll to position [2337, 0]
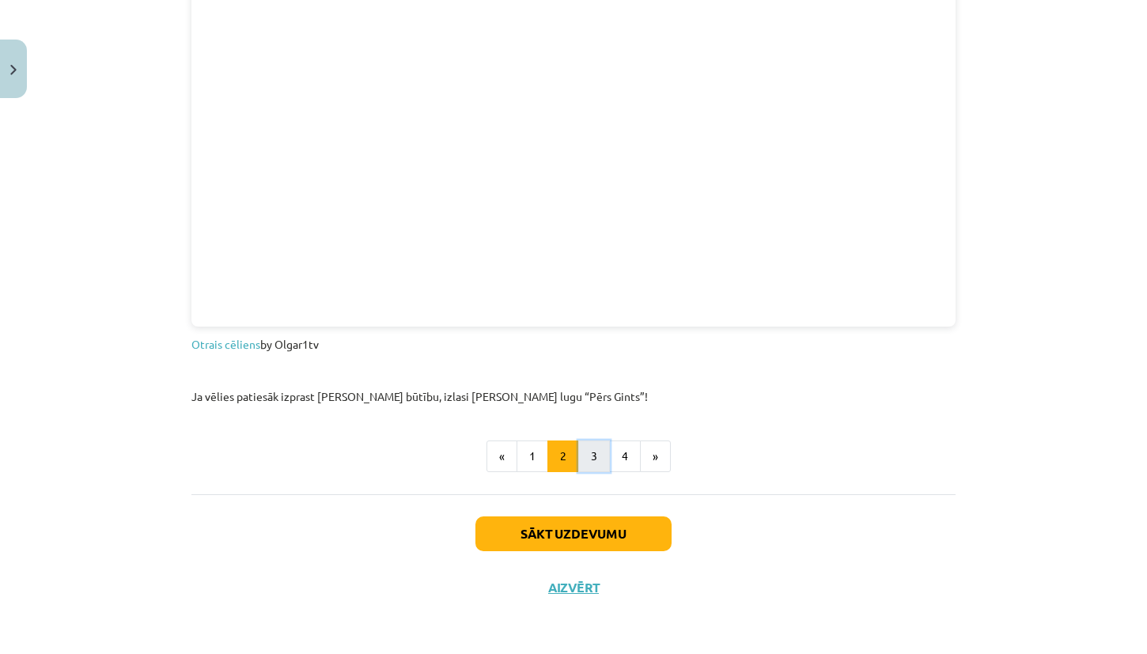
click at [592, 456] on button "3" at bounding box center [594, 457] width 32 height 32
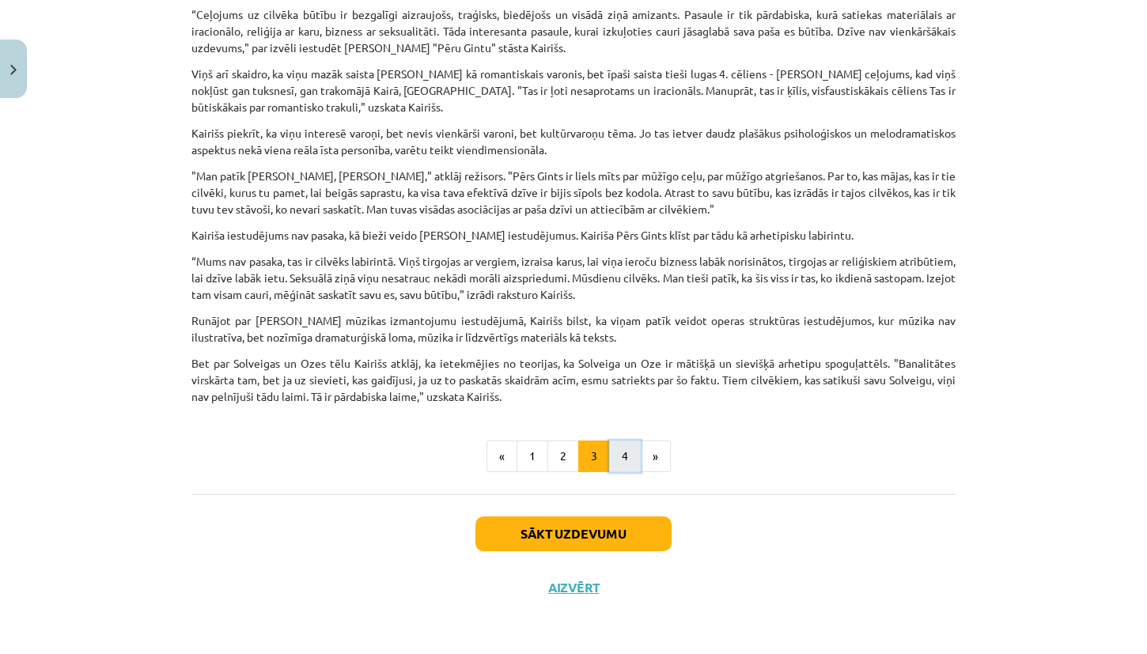
click at [627, 450] on button "4" at bounding box center [625, 457] width 32 height 32
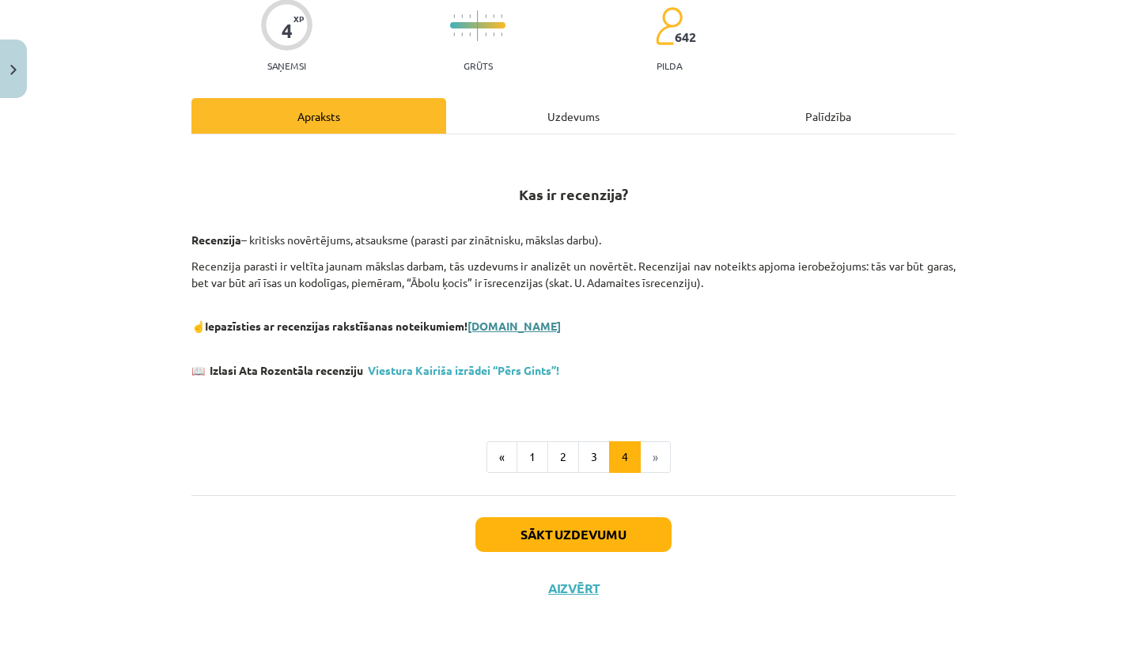
click at [499, 327] on link "[DOMAIN_NAME]" at bounding box center [513, 326] width 93 height 14
click at [407, 365] on link "Viestura Kairiša izrādei “Pērs Gints”!" at bounding box center [463, 370] width 191 height 14
click at [570, 535] on button "Sākt uzdevumu" at bounding box center [573, 534] width 196 height 35
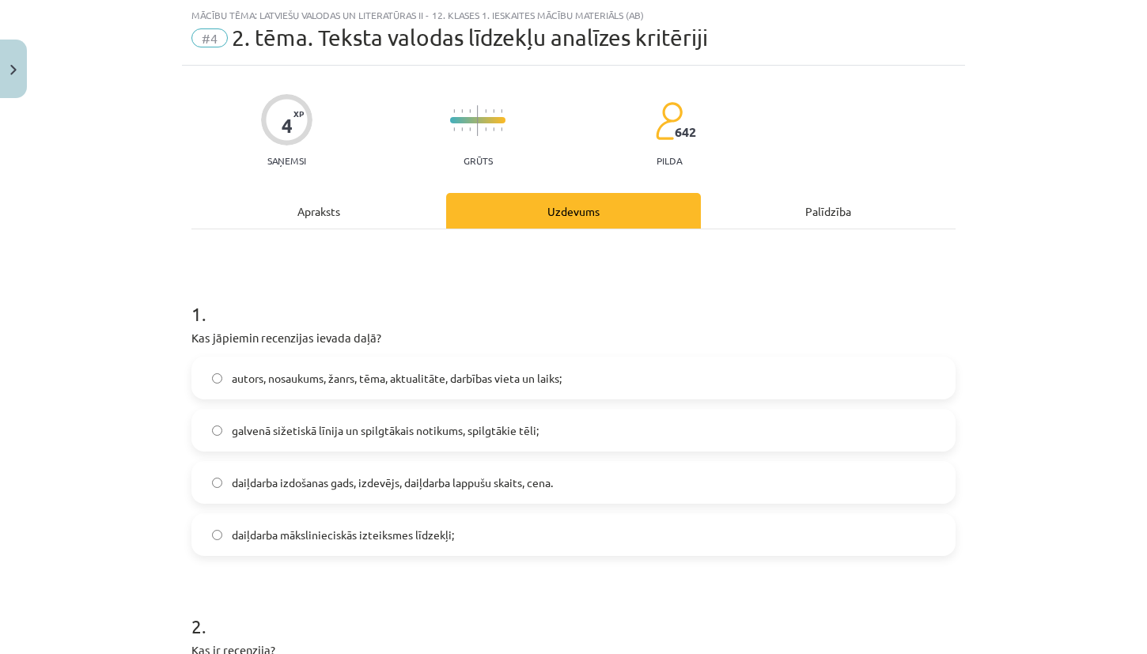
click at [579, 422] on label "galvenā sižetiskā līnija un spilgtākais notikums, spilgtākie tēli;" at bounding box center [573, 430] width 761 height 40
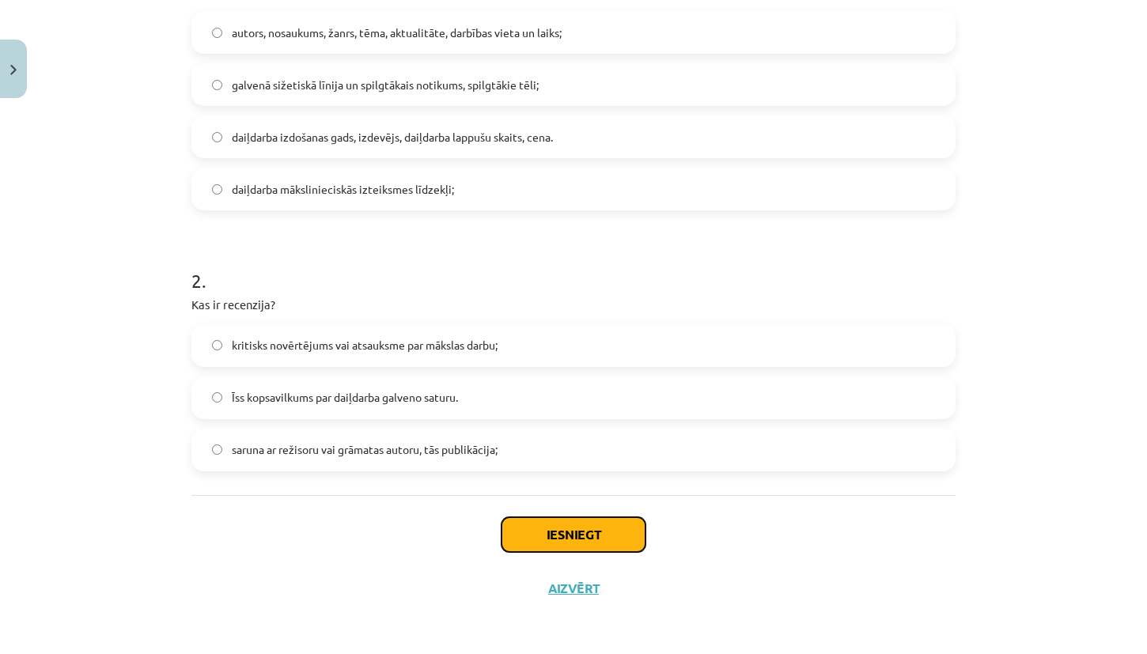
click at [602, 544] on button "Iesniegt" at bounding box center [573, 534] width 144 height 35
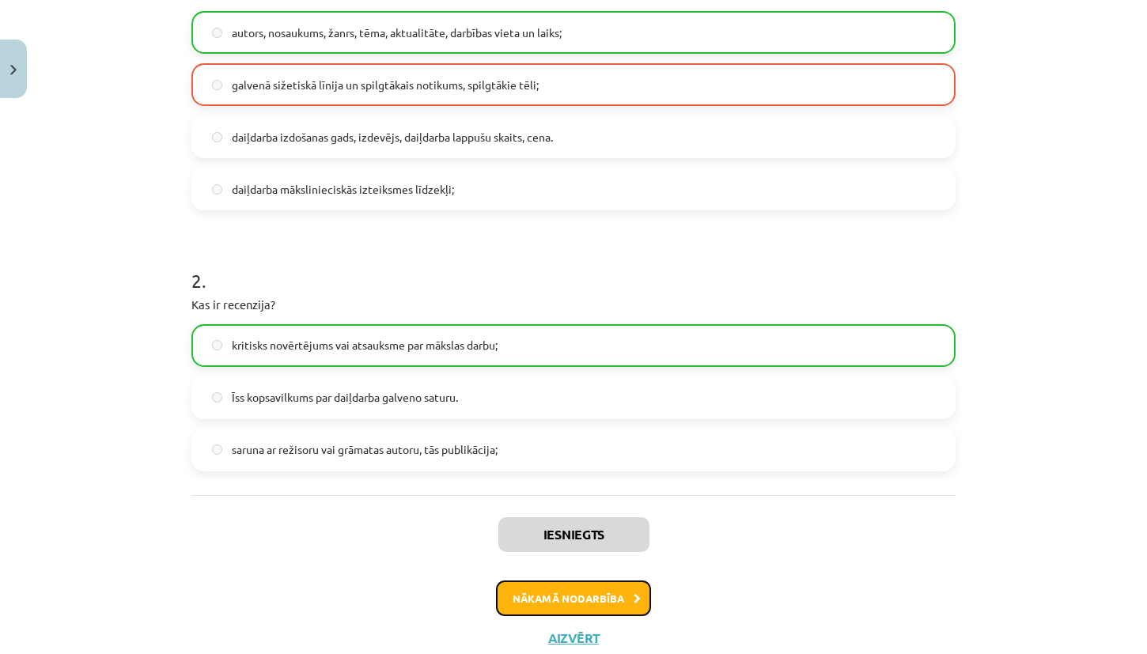
click at [594, 593] on button "Nākamā nodarbība" at bounding box center [573, 598] width 155 height 36
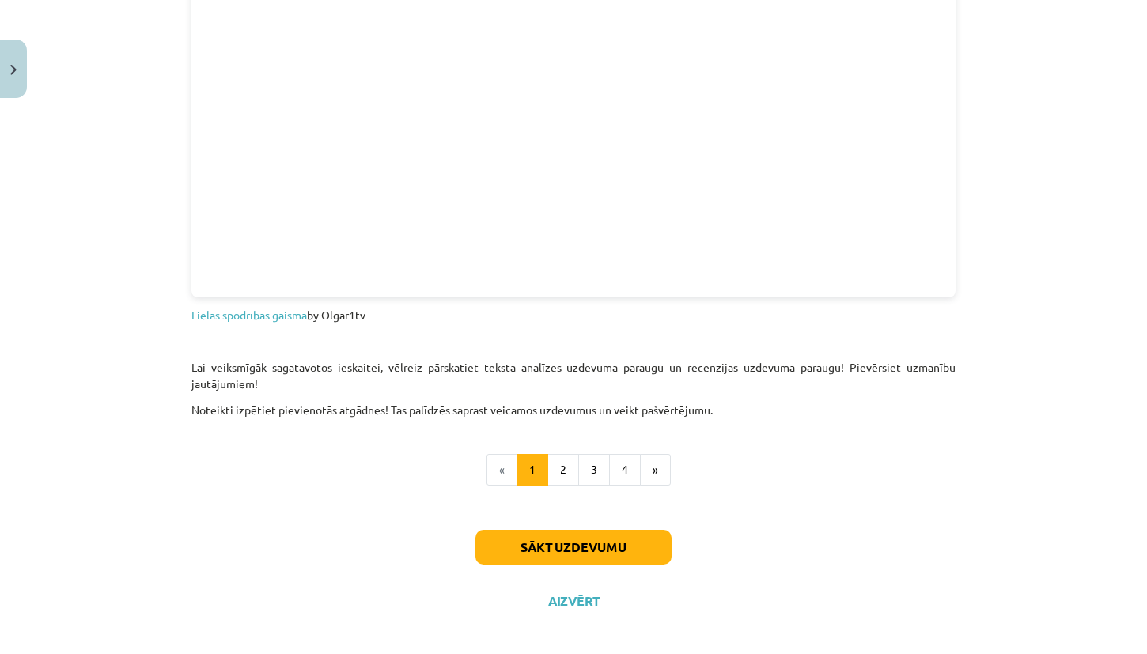
scroll to position [1497, 0]
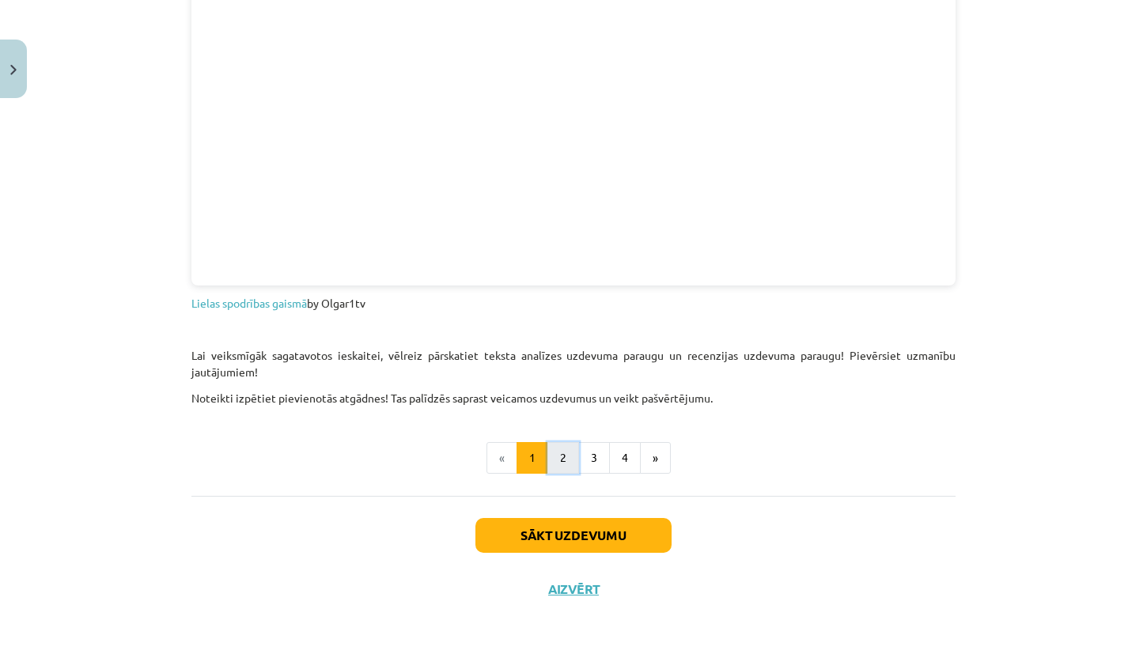
click at [555, 455] on button "2" at bounding box center [563, 458] width 32 height 32
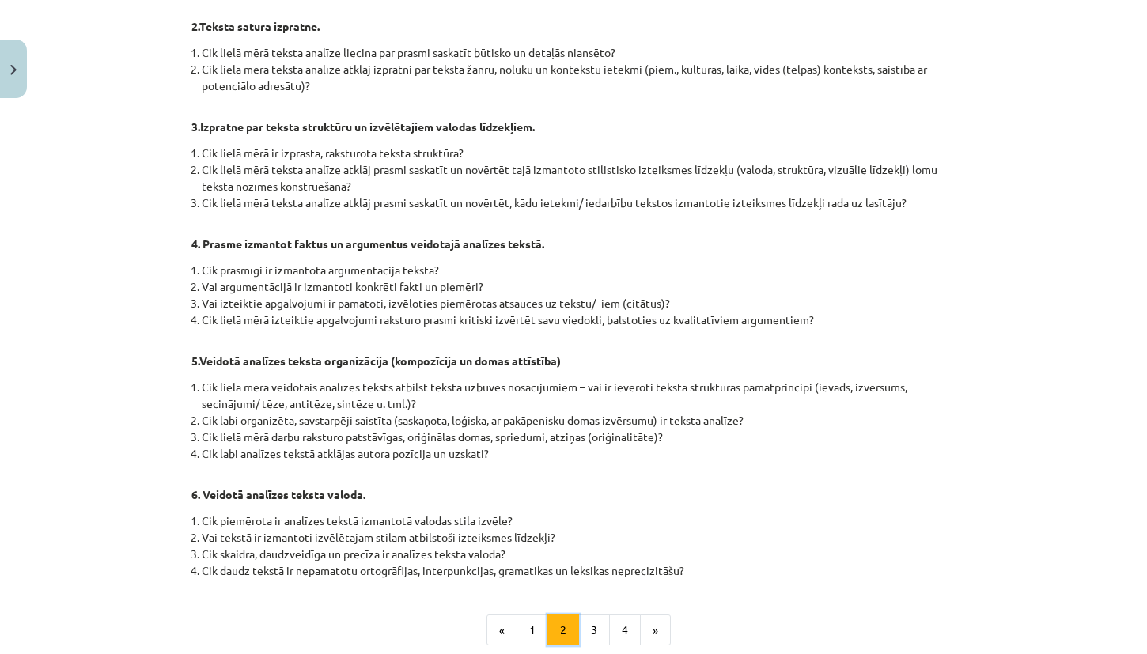
scroll to position [1154, 0]
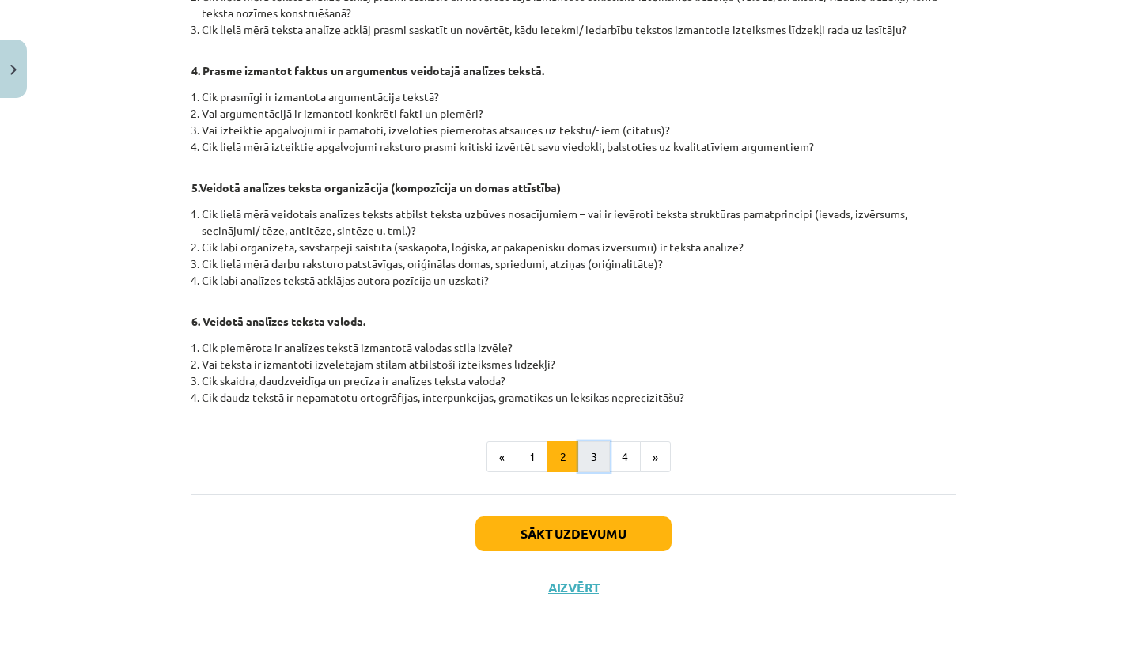
click at [580, 459] on button "3" at bounding box center [594, 457] width 32 height 32
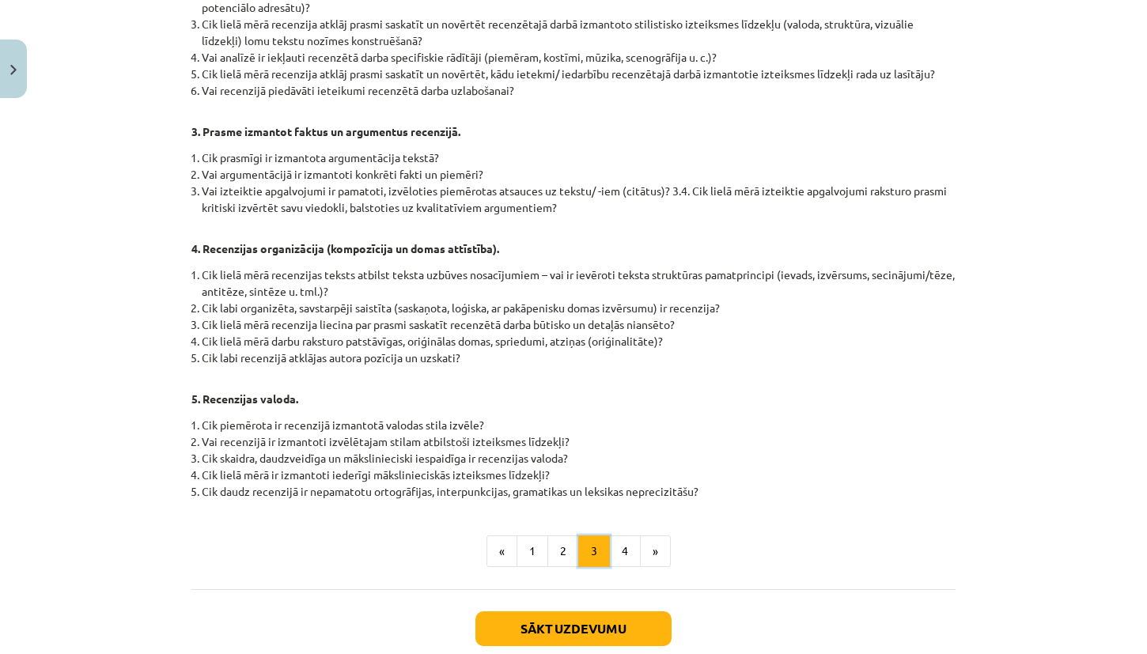
scroll to position [868, 0]
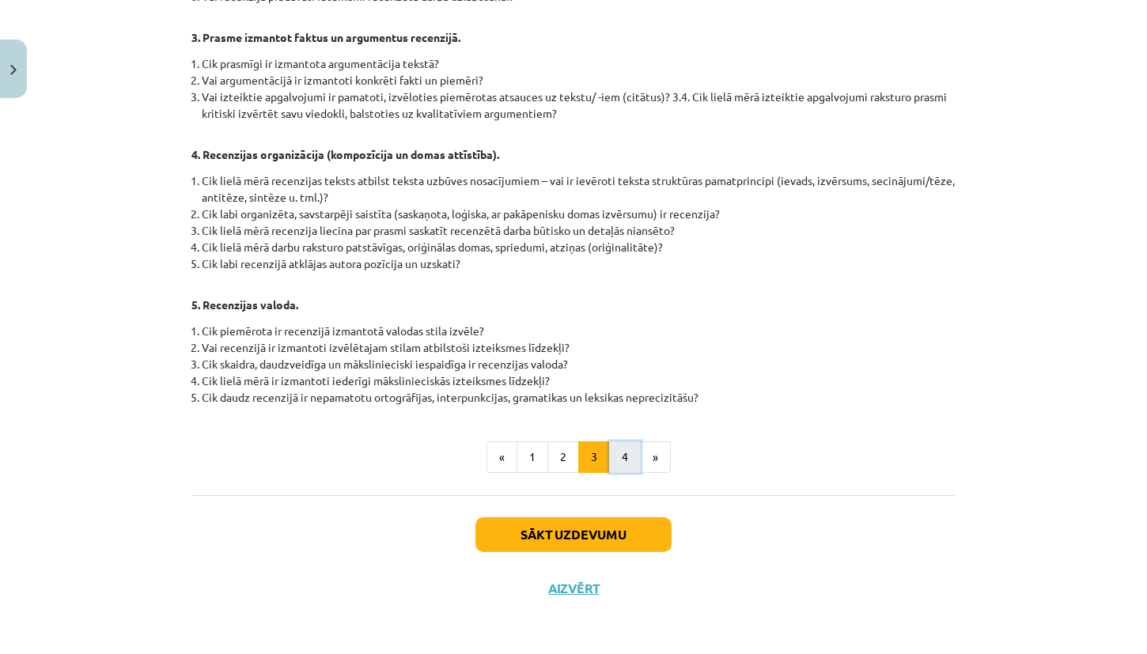
click at [618, 467] on button "4" at bounding box center [625, 457] width 32 height 32
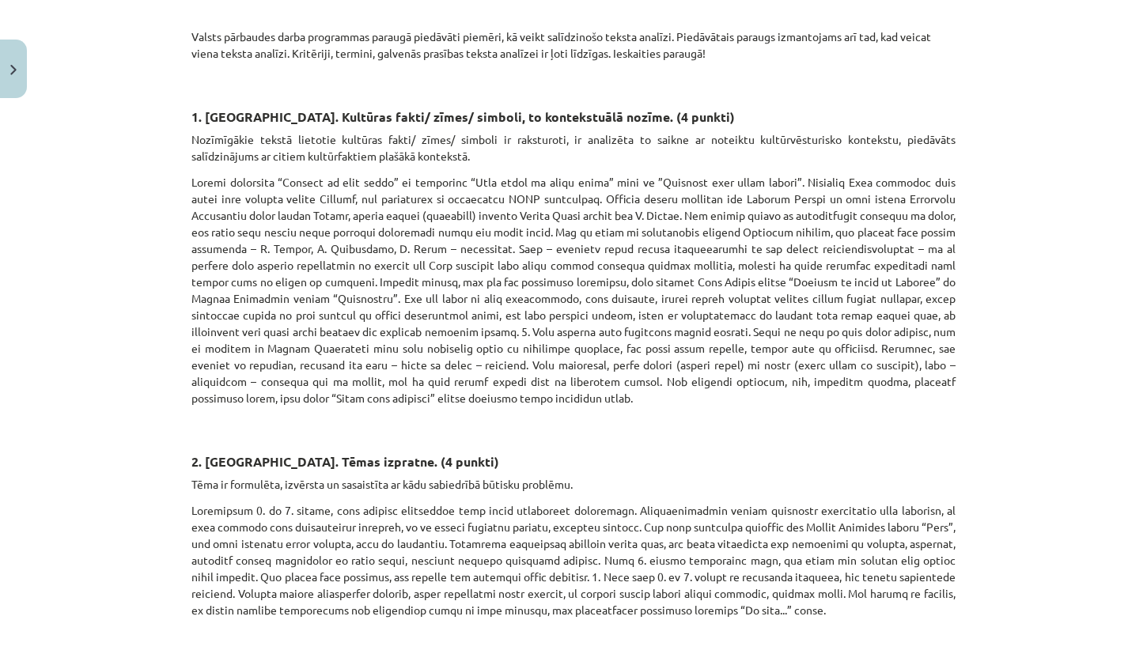
scroll to position [293, 0]
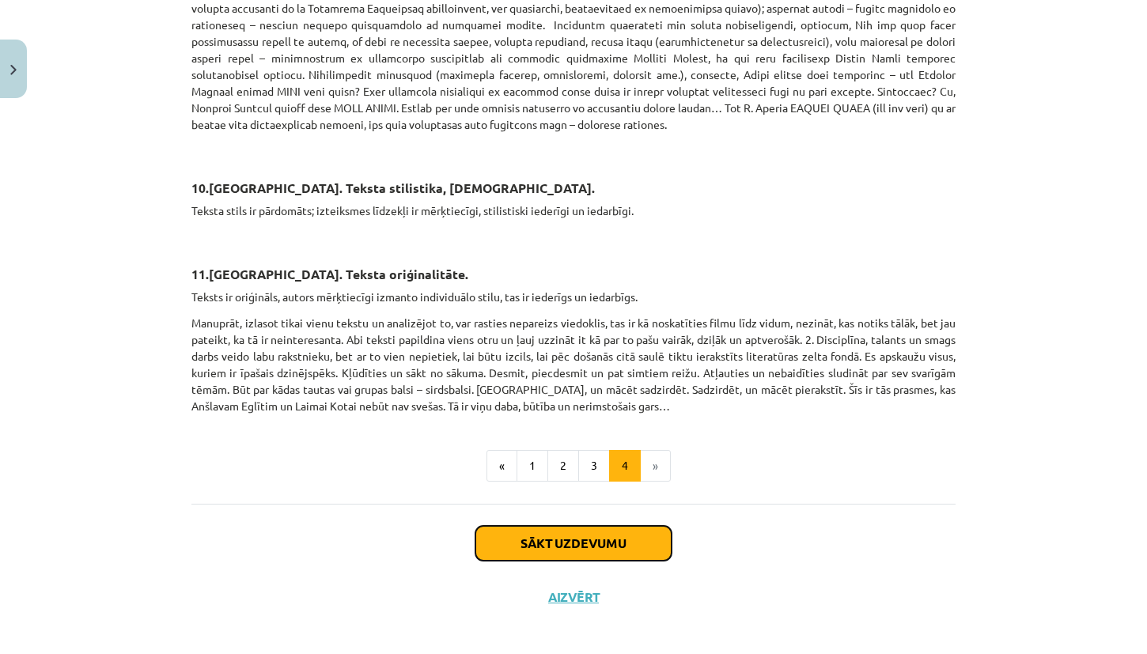
click at [622, 530] on button "Sākt uzdevumu" at bounding box center [573, 543] width 196 height 35
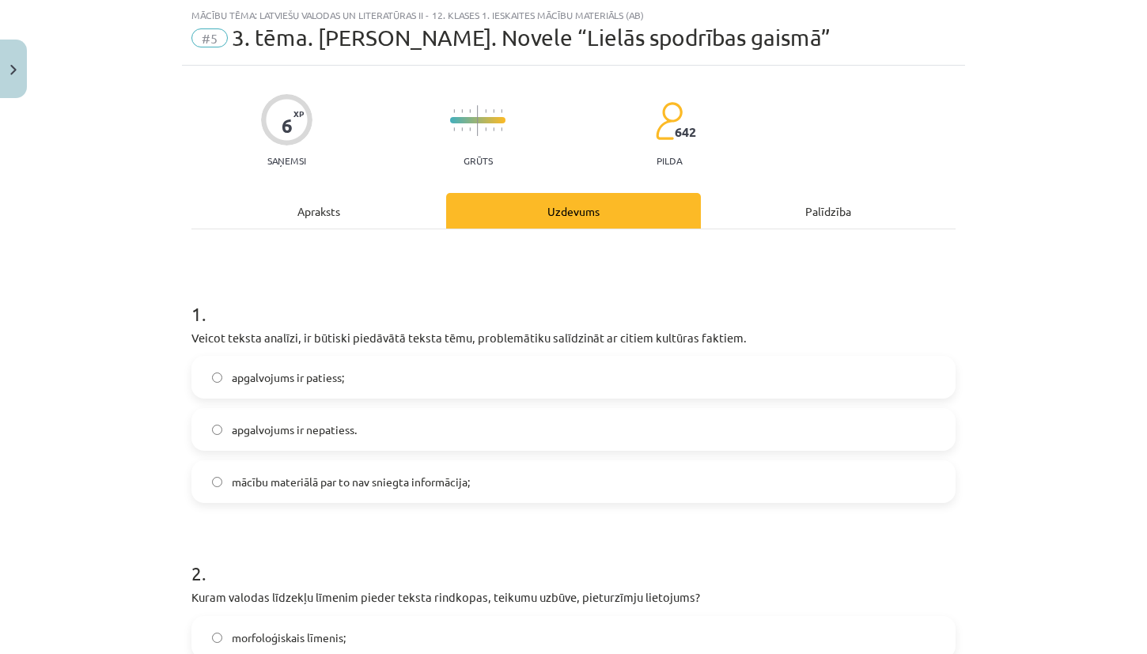
click at [577, 384] on label "apgalvojums ir patiess;" at bounding box center [573, 377] width 761 height 40
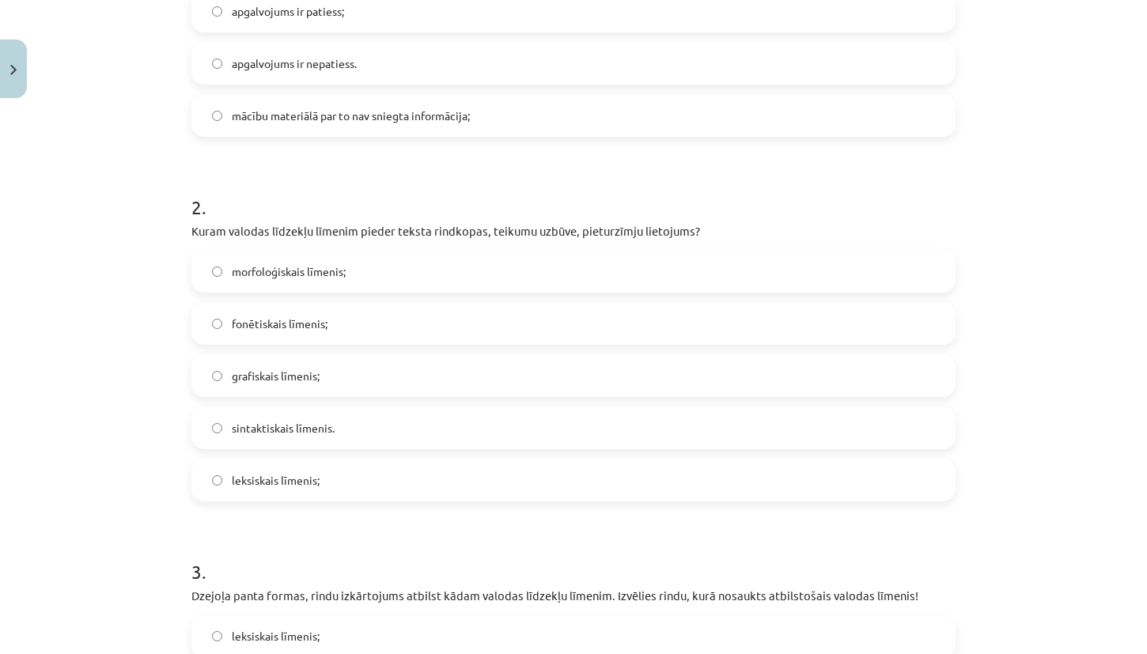
scroll to position [801, 0]
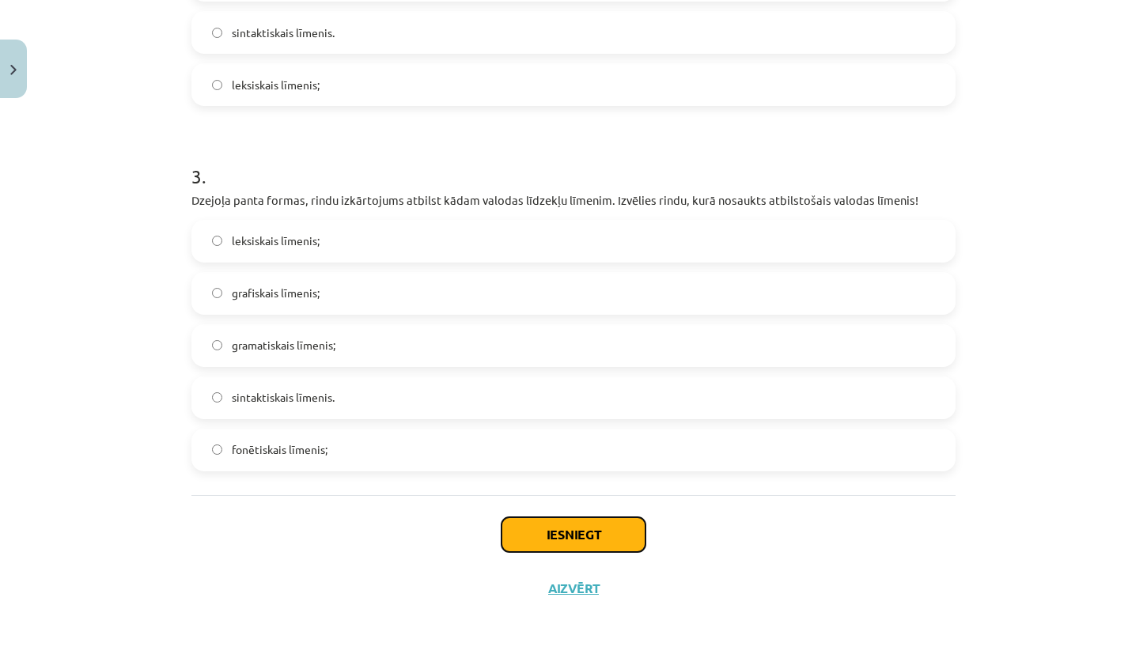
click at [577, 531] on button "Iesniegt" at bounding box center [573, 534] width 144 height 35
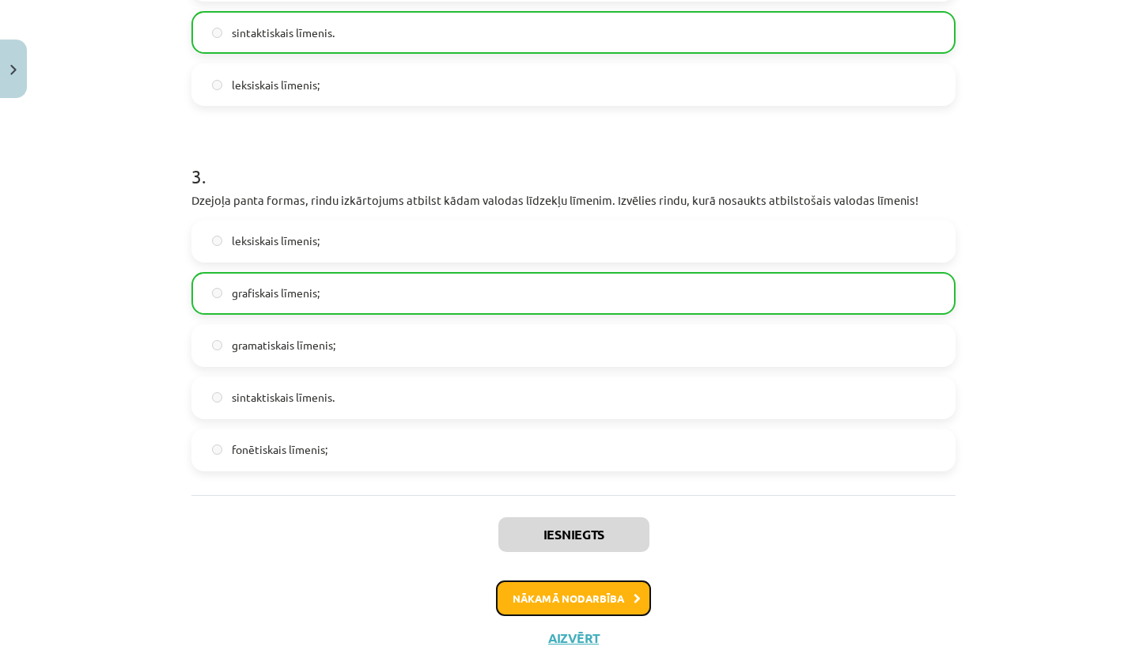
click at [580, 604] on button "Nākamā nodarbība" at bounding box center [573, 598] width 155 height 36
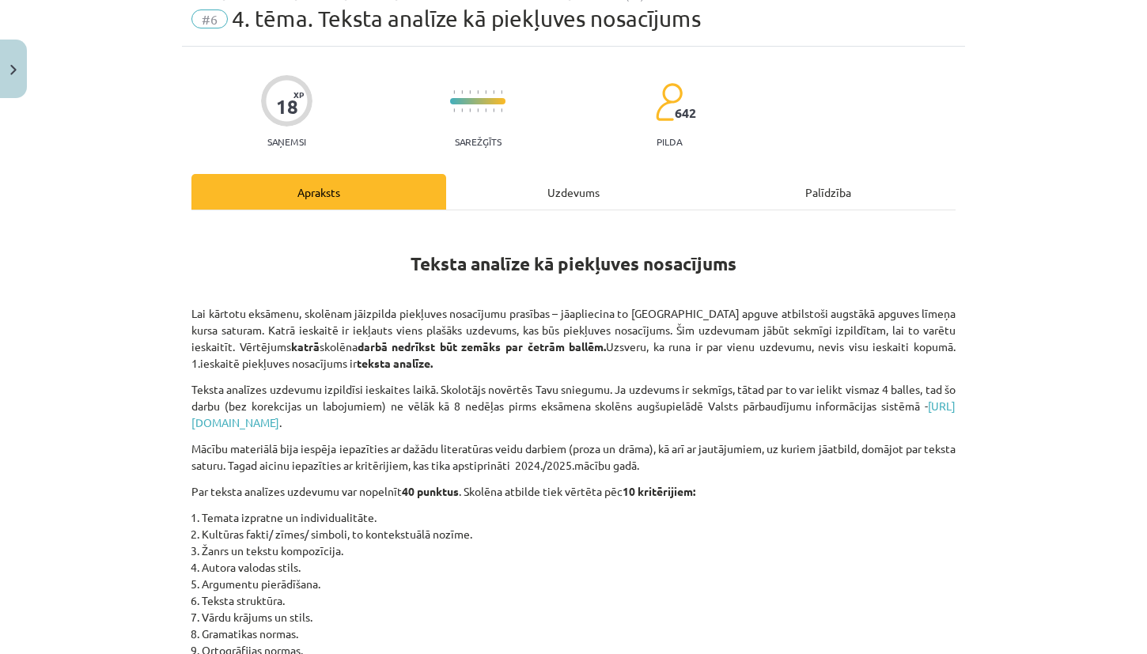
scroll to position [73, 0]
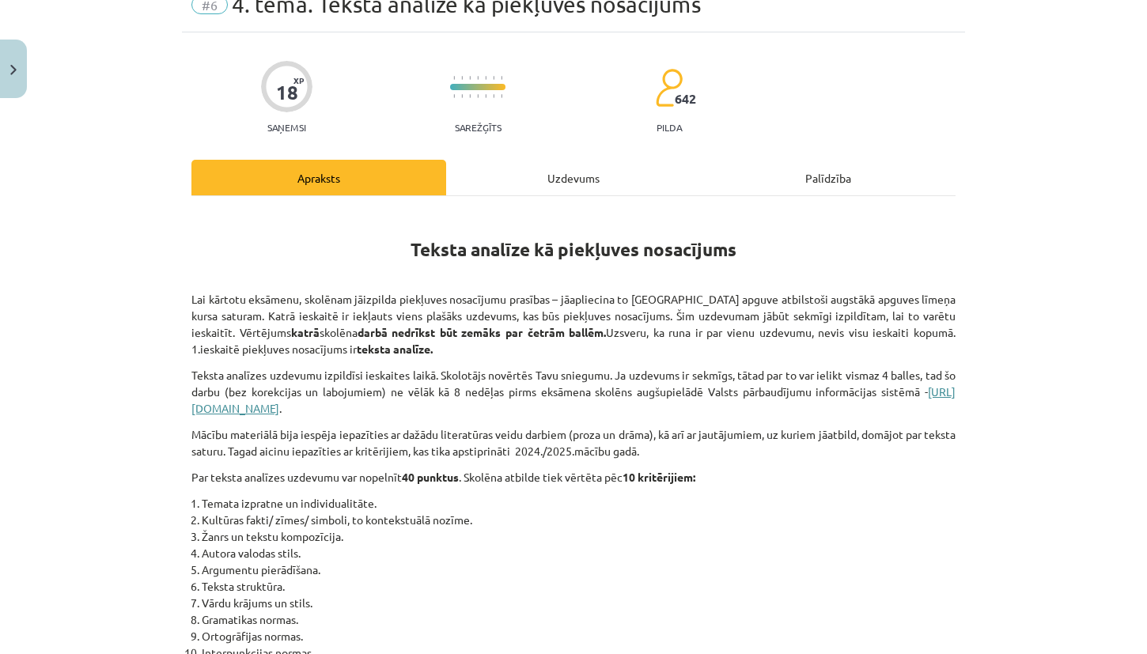
click at [297, 403] on link "[URL][DOMAIN_NAME]" at bounding box center [573, 399] width 764 height 31
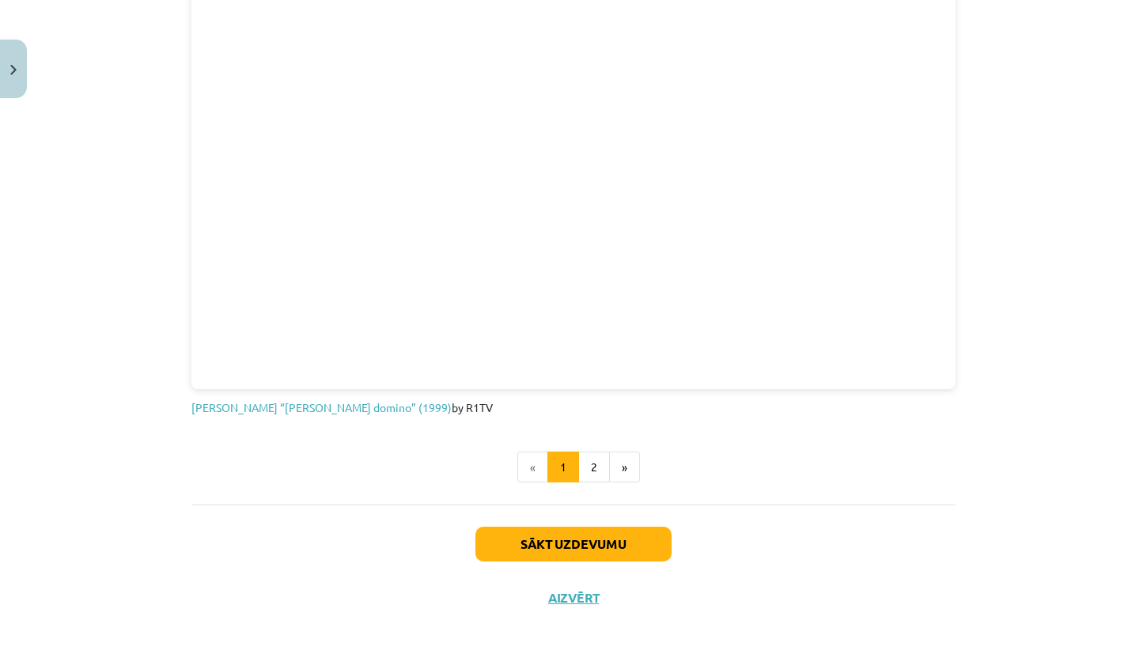
scroll to position [1443, 0]
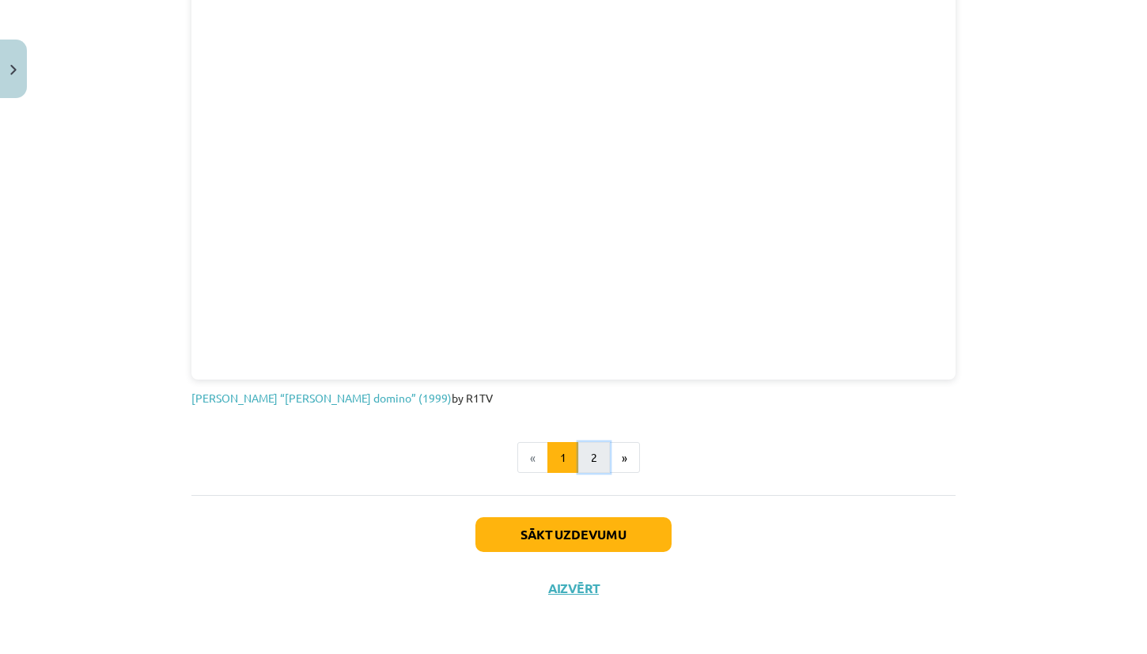
click at [592, 463] on button "2" at bounding box center [594, 458] width 32 height 32
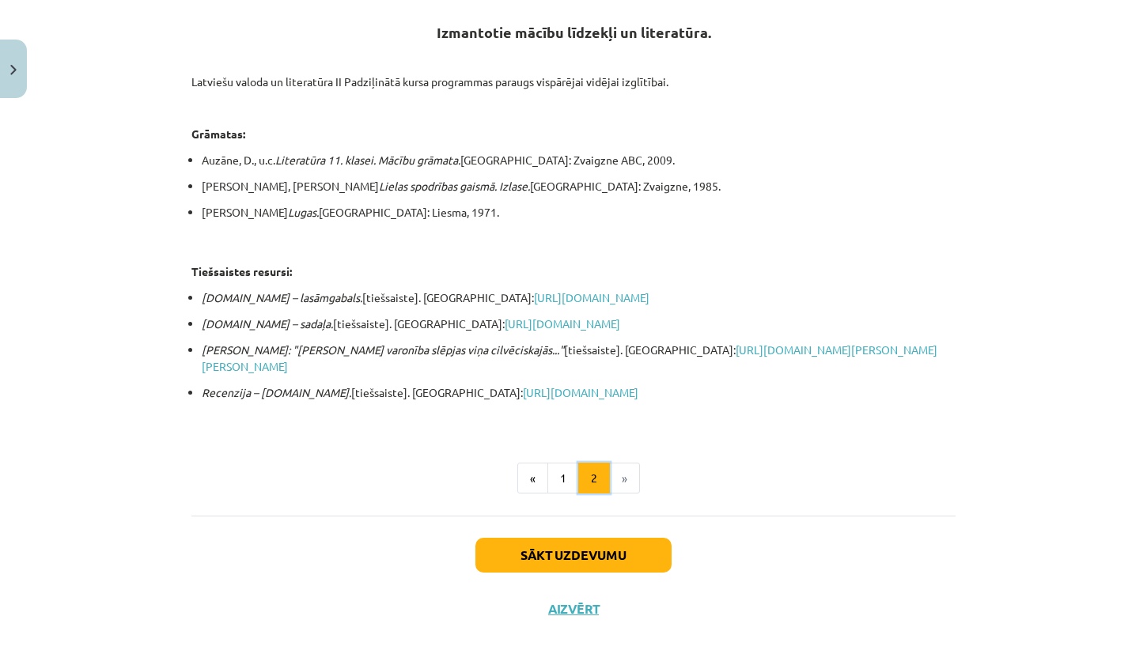
scroll to position [283, 0]
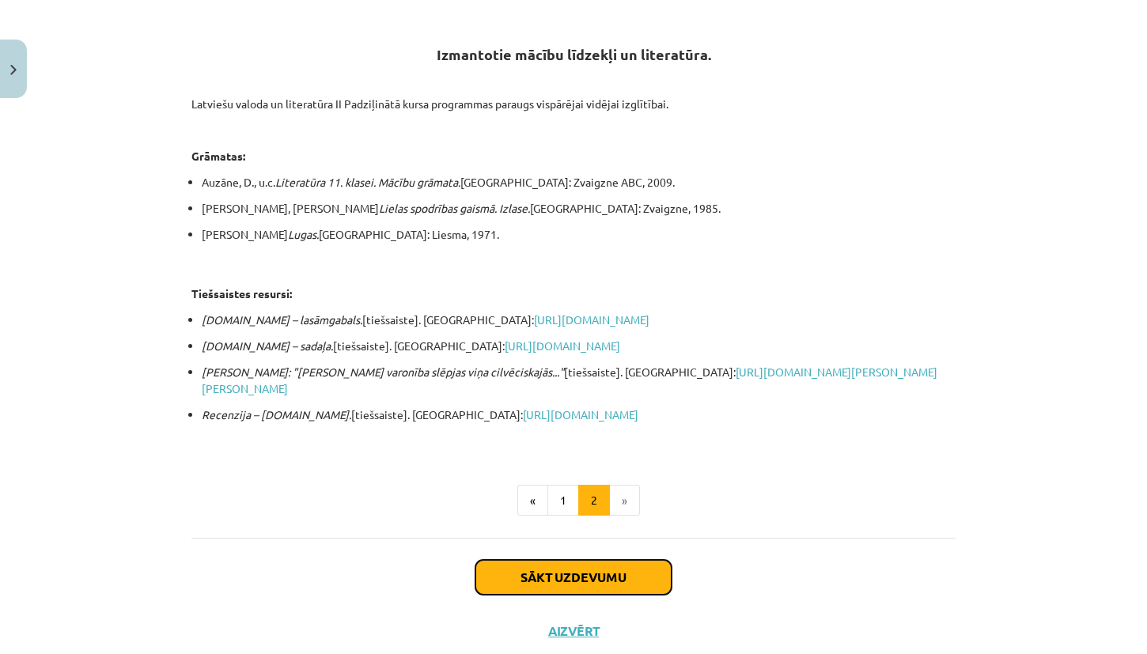
click at [561, 592] on button "Sākt uzdevumu" at bounding box center [573, 577] width 196 height 35
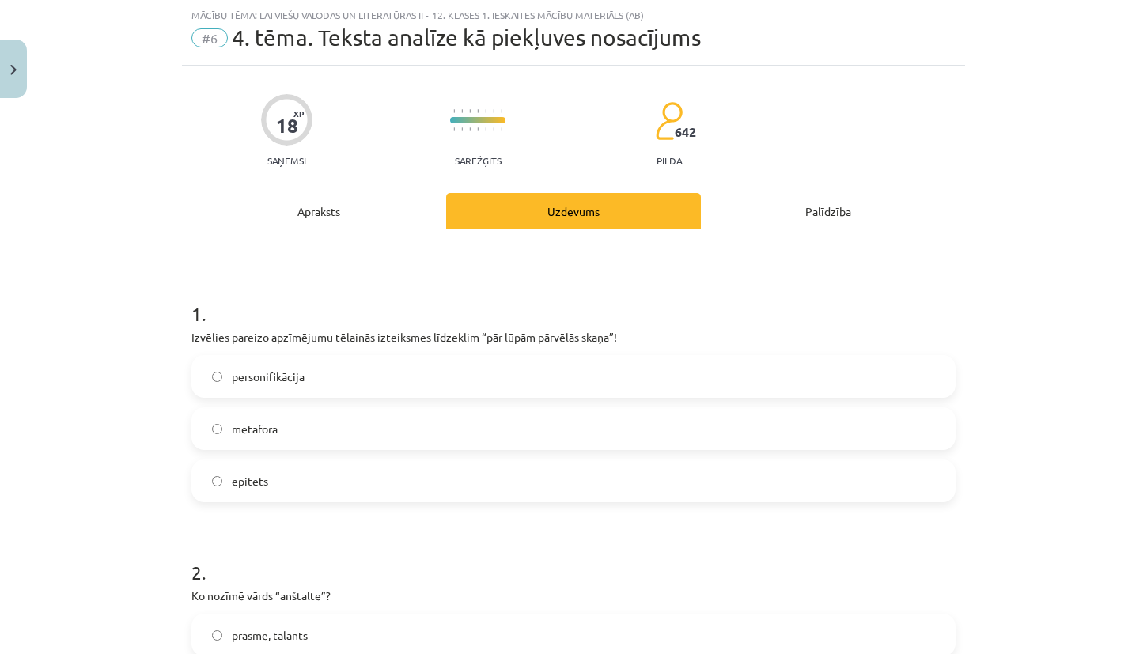
click at [562, 390] on label "personifikācija" at bounding box center [573, 377] width 761 height 40
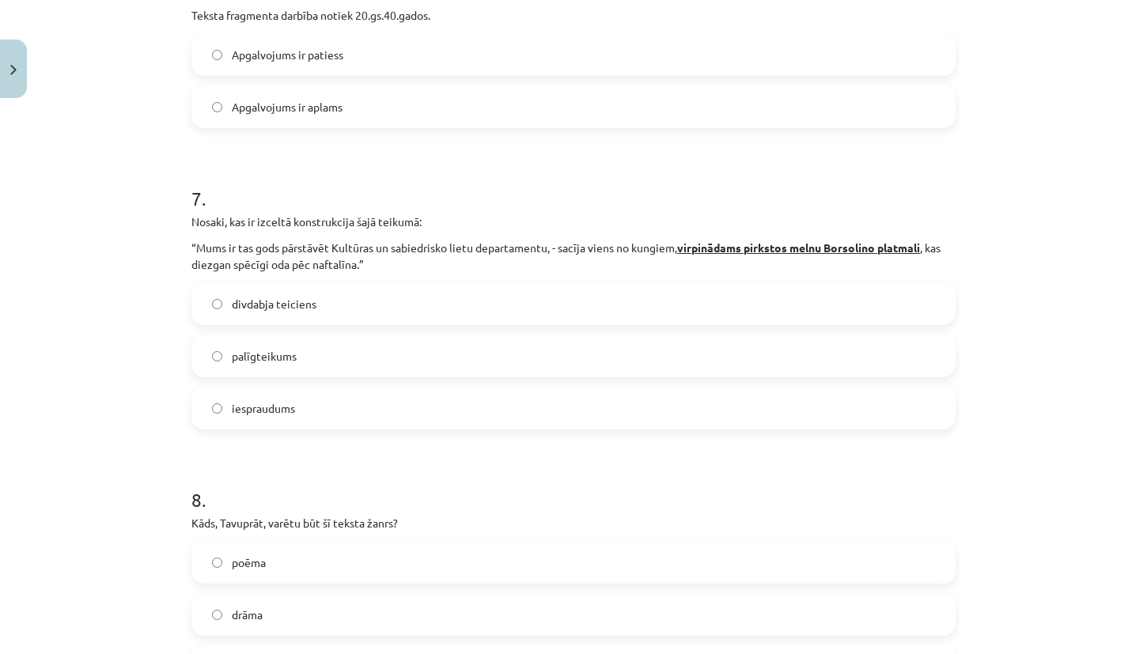
scroll to position [2095, 0]
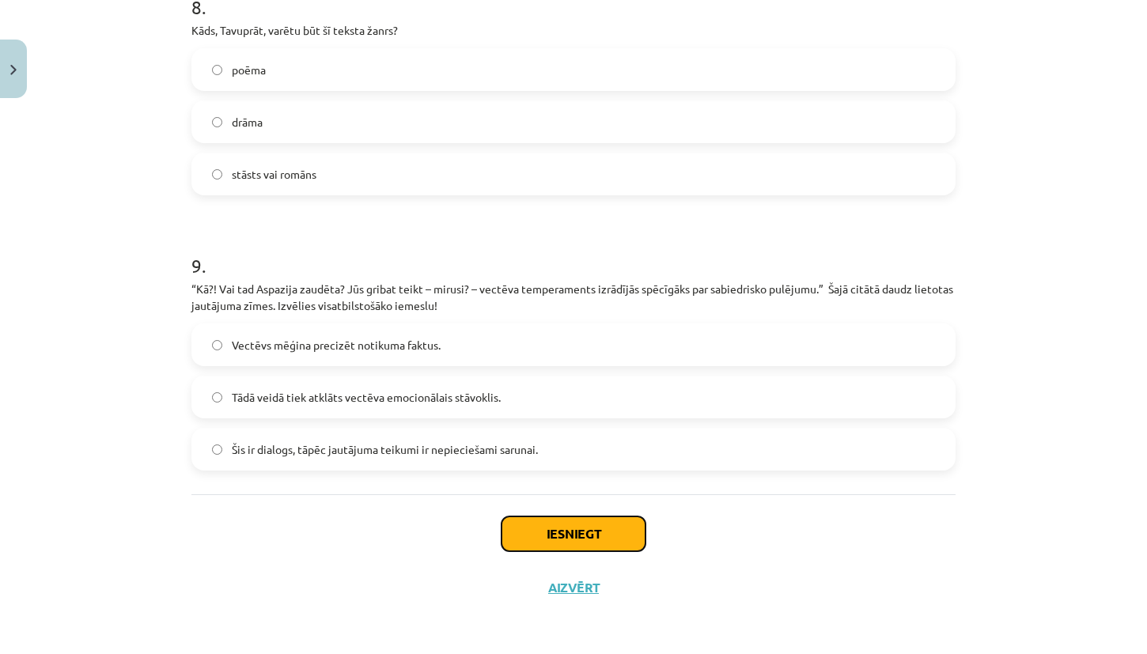
click at [573, 527] on button "Iesniegt" at bounding box center [573, 533] width 144 height 35
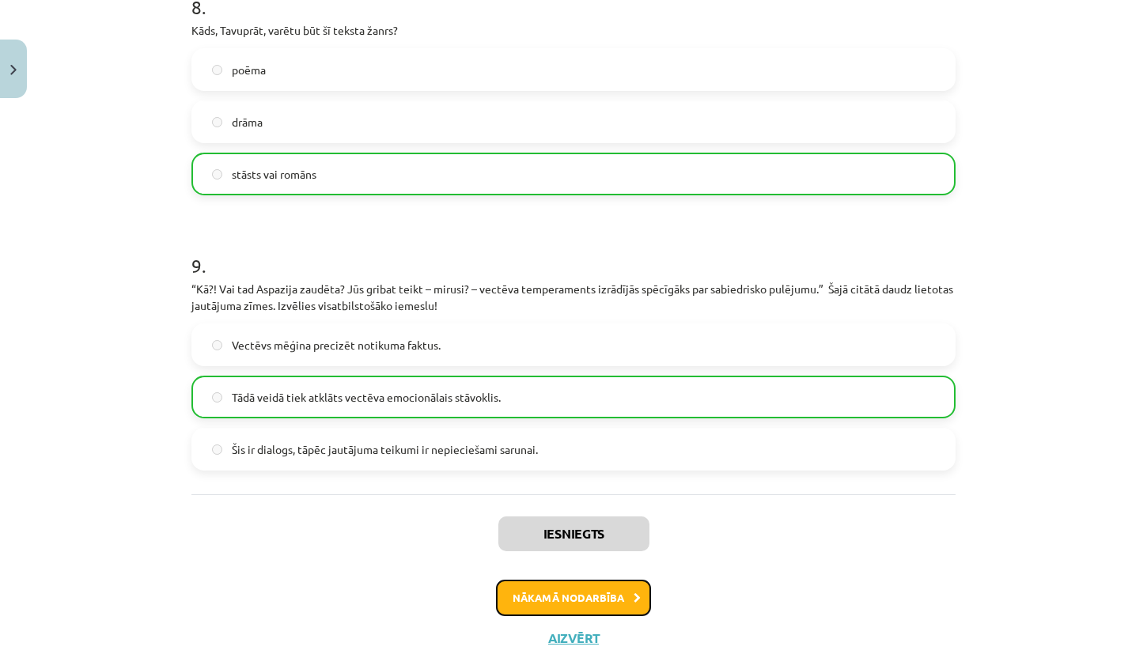
click at [597, 592] on button "Nākamā nodarbība" at bounding box center [573, 598] width 155 height 36
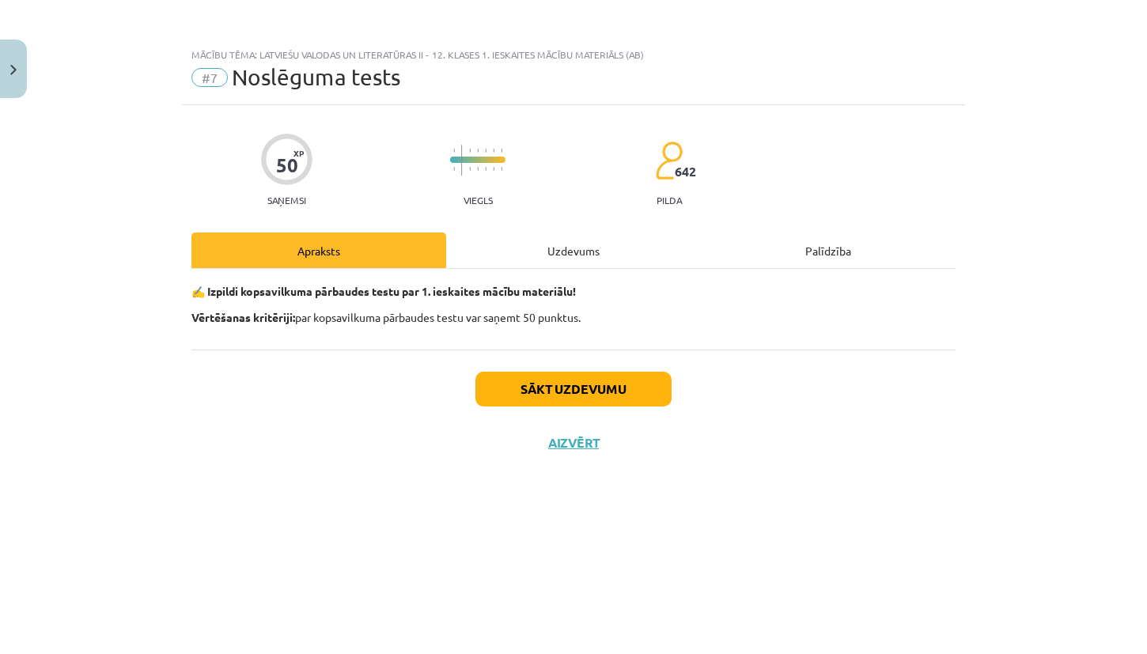
scroll to position [0, 0]
click at [577, 258] on div "Uzdevums" at bounding box center [573, 251] width 255 height 36
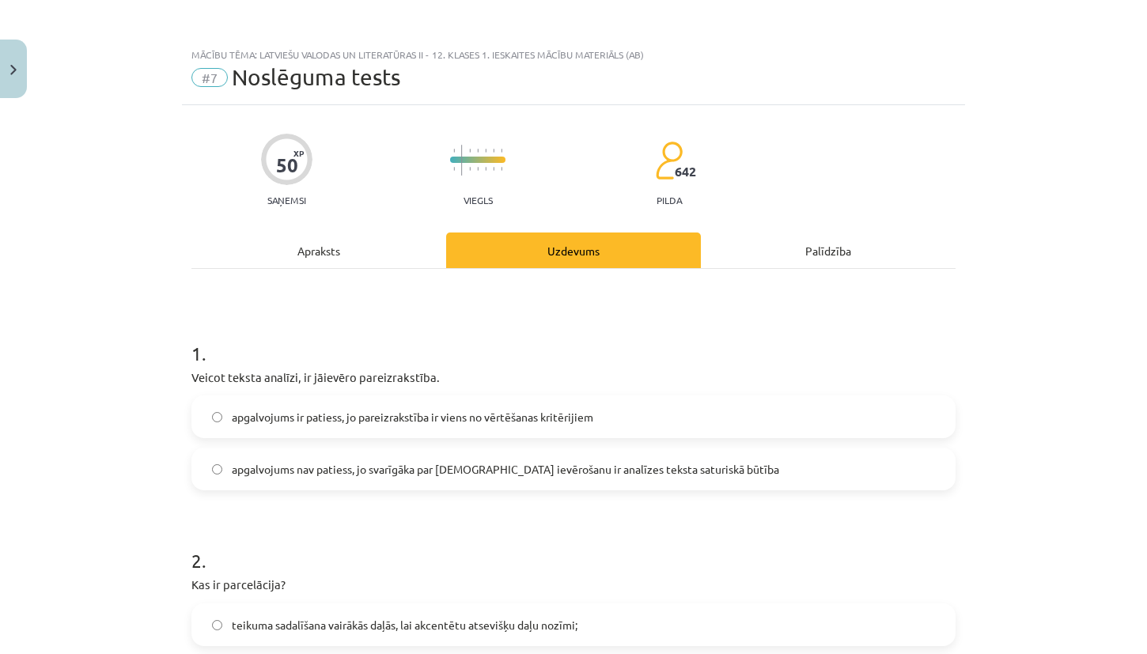
click at [431, 413] on span "apgalvojums ir patiess, jo pareizrakstība ir viens no vērtēšanas kritērijiem" at bounding box center [412, 417] width 361 height 17
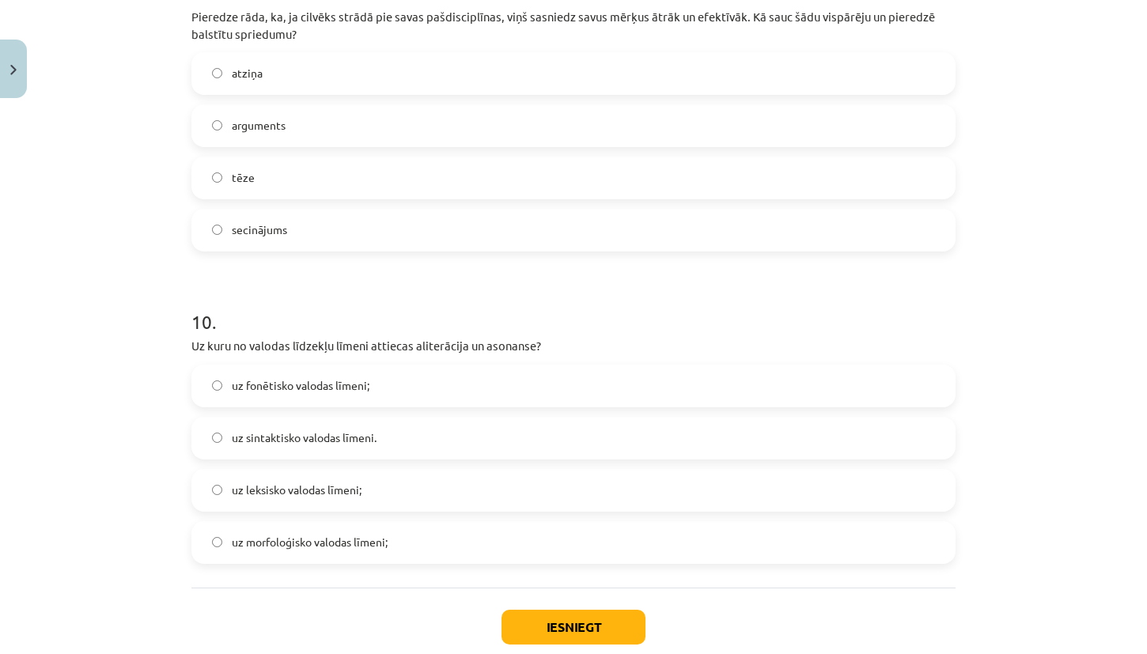
scroll to position [2952, 0]
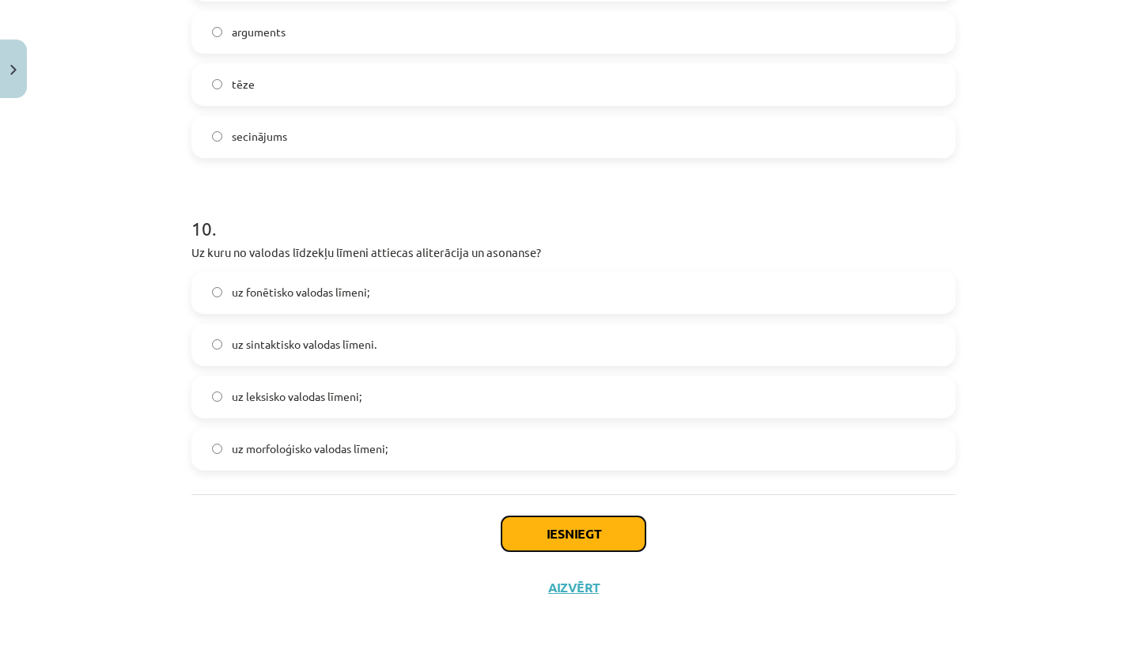
click at [573, 543] on button "Iesniegt" at bounding box center [573, 533] width 144 height 35
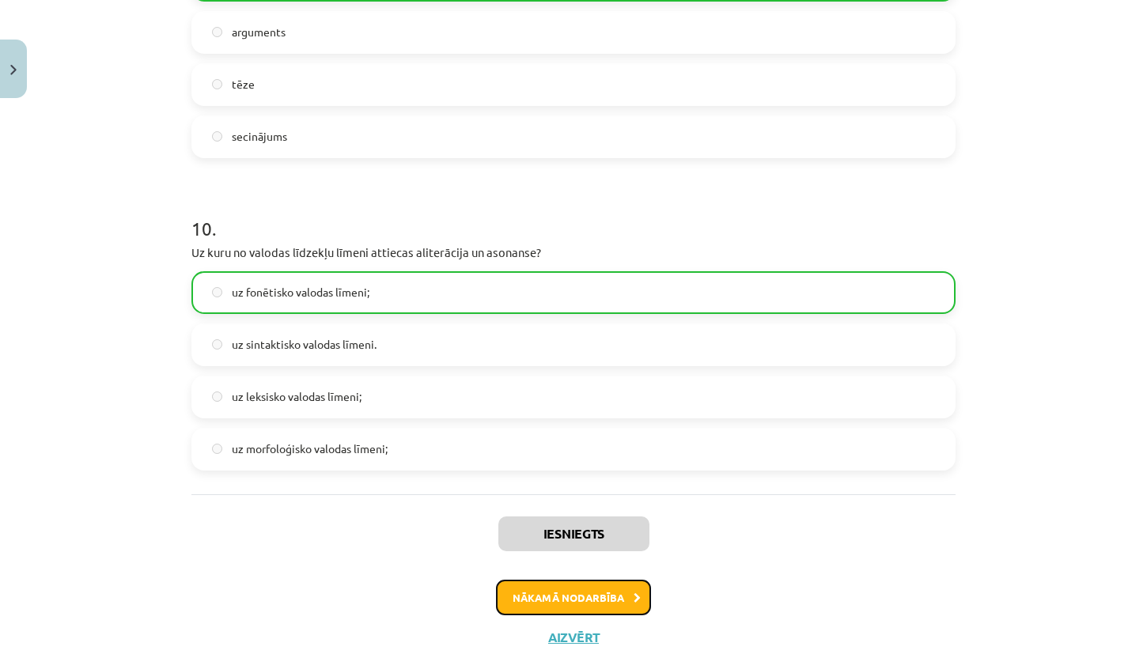
click at [565, 599] on button "Nākamā nodarbība" at bounding box center [573, 598] width 155 height 36
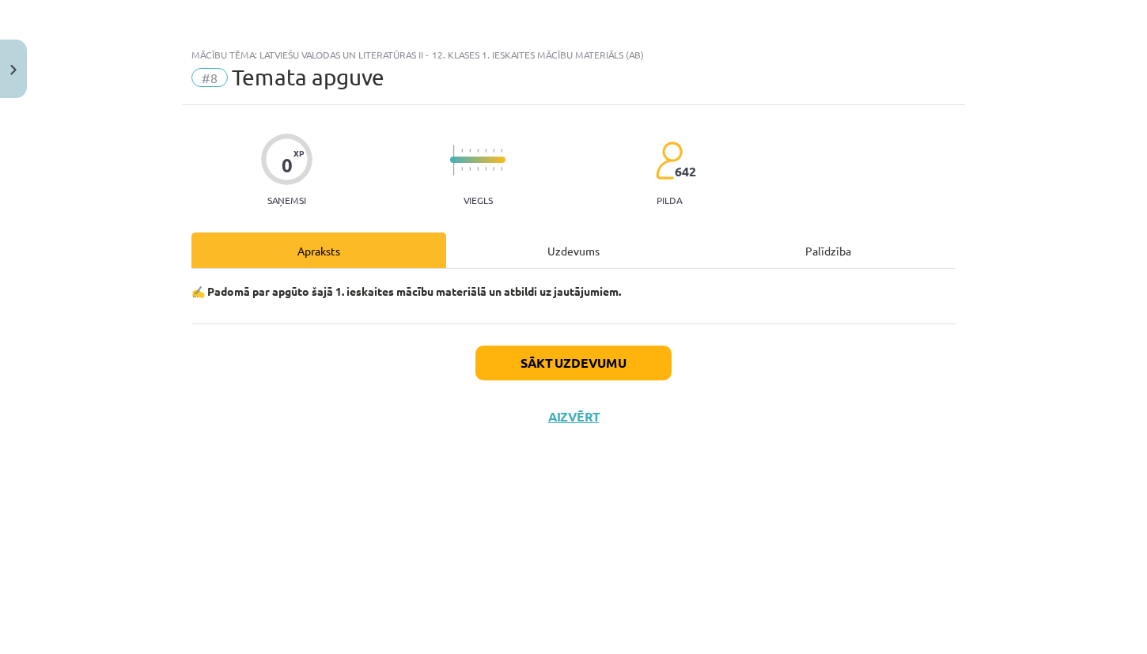
click at [565, 244] on div "Uzdevums" at bounding box center [573, 251] width 255 height 36
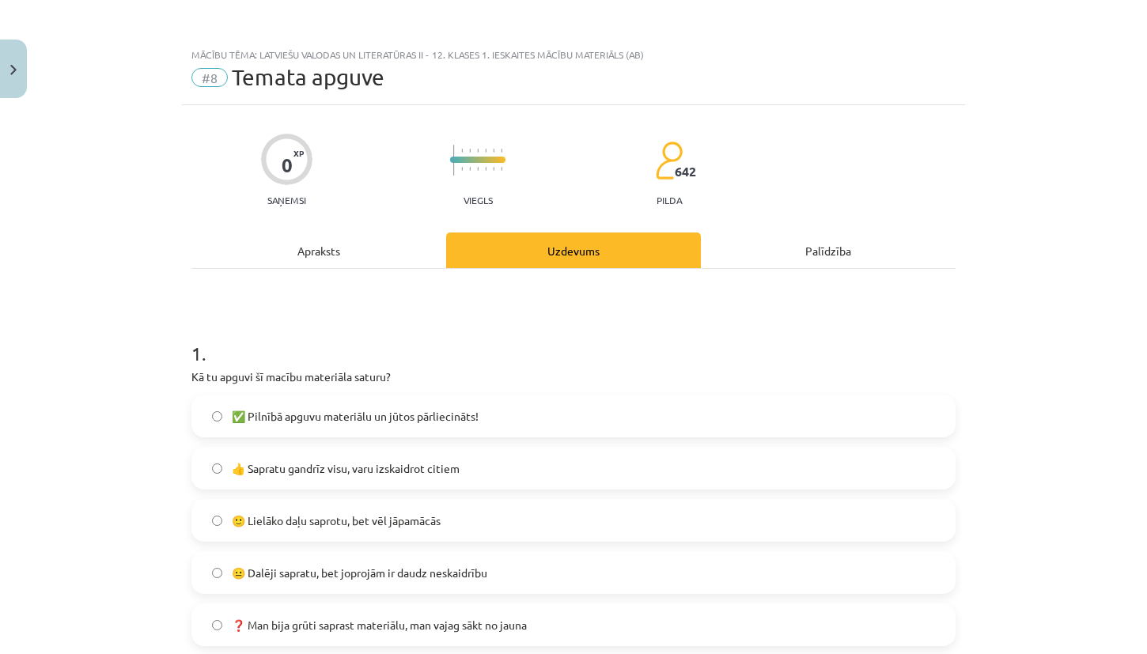
click at [398, 418] on span "✅ Pilnībā apguvu materiālu un jūtos pārliecināts!" at bounding box center [355, 416] width 247 height 17
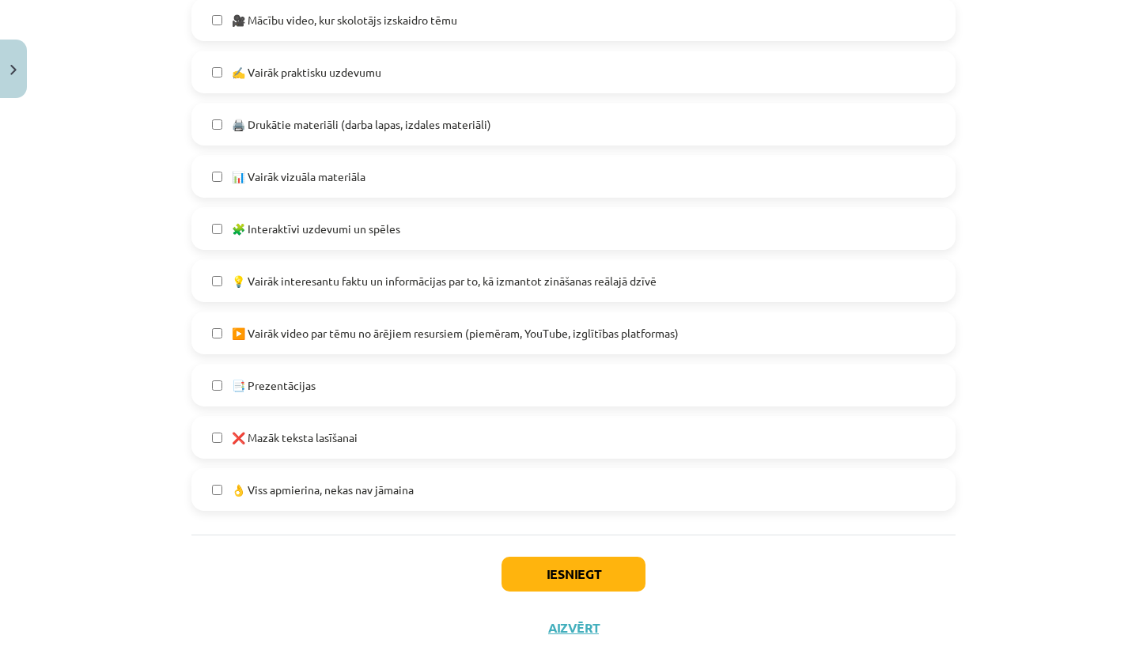
scroll to position [904, 0]
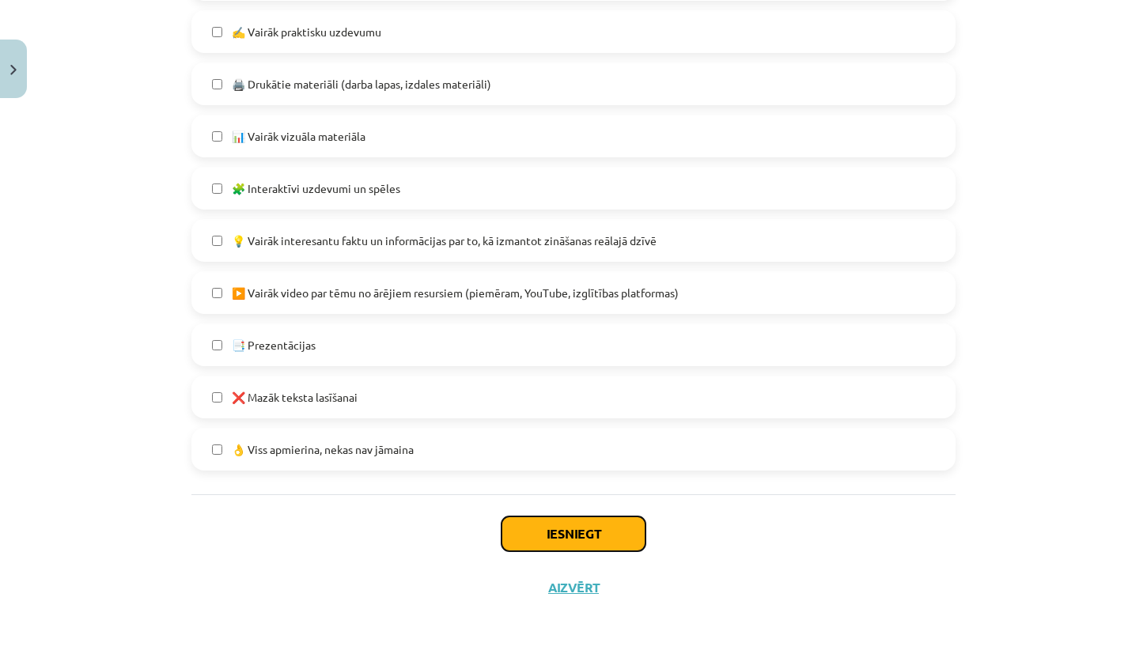
click at [588, 528] on button "Iesniegt" at bounding box center [573, 533] width 144 height 35
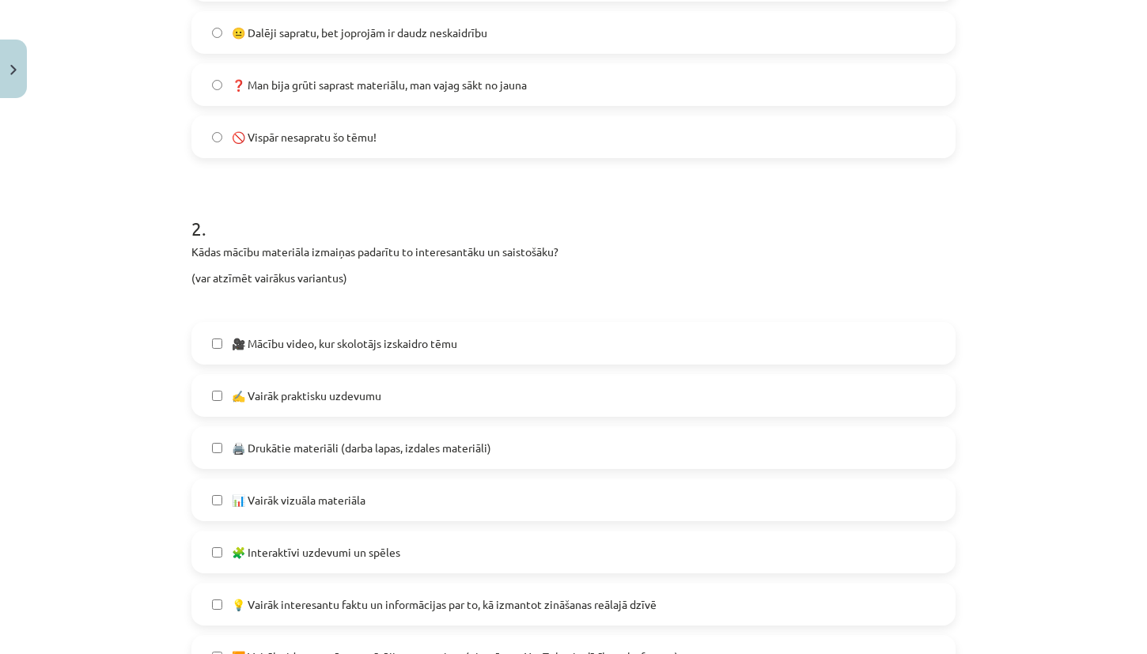
scroll to position [0, 0]
